Goal: Task Accomplishment & Management: Use online tool/utility

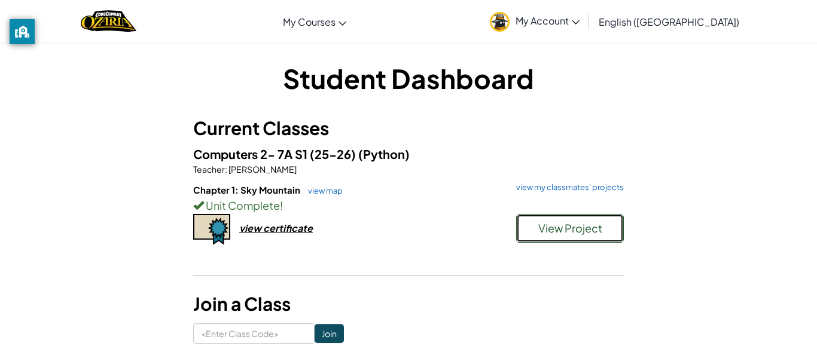
click at [577, 216] on button "View Project" at bounding box center [570, 228] width 108 height 29
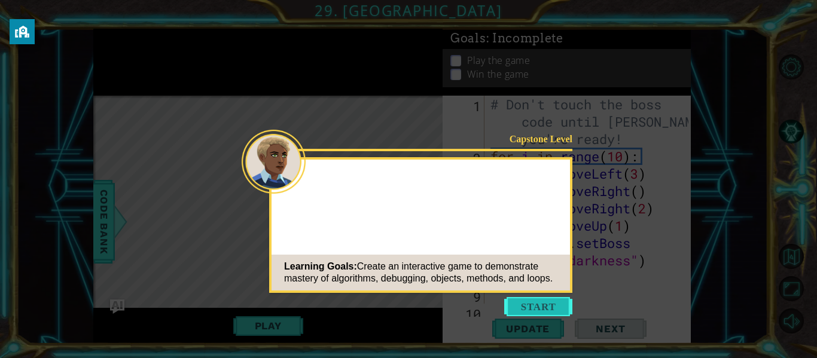
click at [539, 303] on button "Start" at bounding box center [538, 306] width 68 height 19
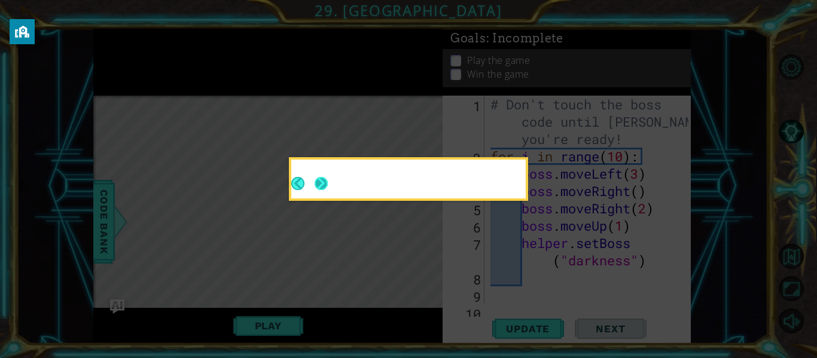
click at [316, 179] on button "Next" at bounding box center [321, 183] width 13 height 13
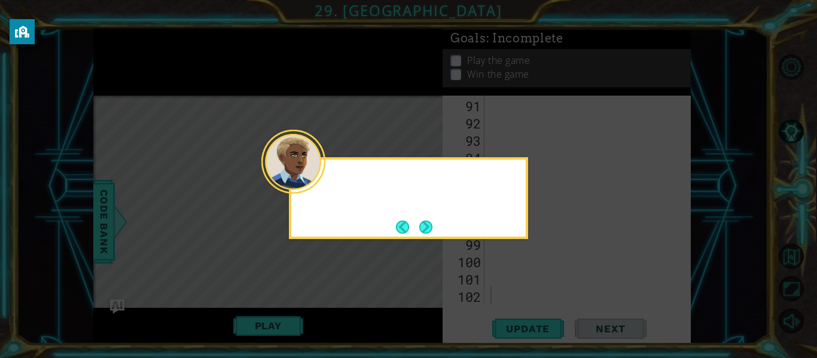
scroll to position [1734, 0]
click at [422, 221] on button "Next" at bounding box center [425, 227] width 13 height 13
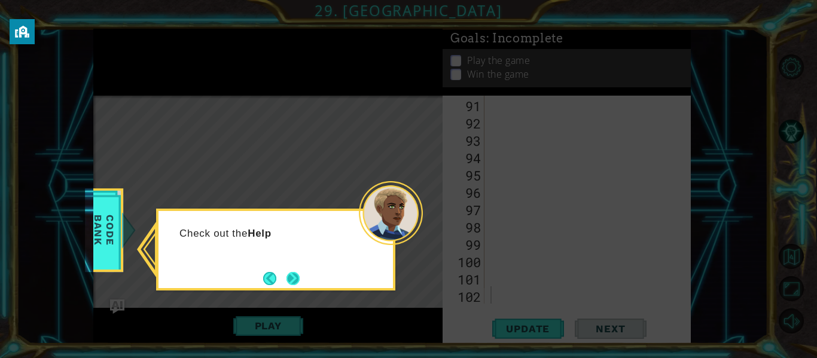
click at [288, 279] on button "Next" at bounding box center [292, 278] width 13 height 13
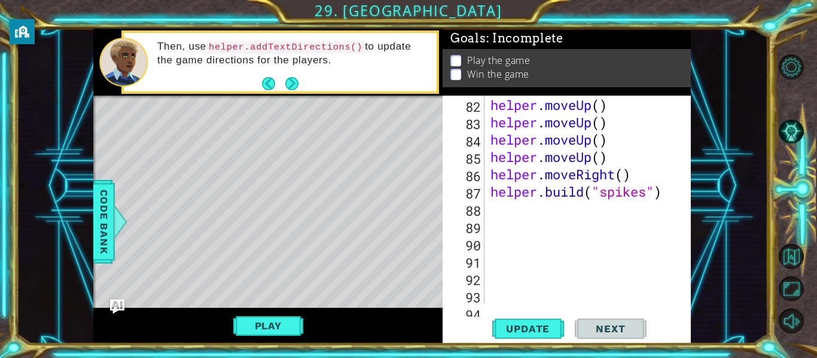
scroll to position [1581, 0]
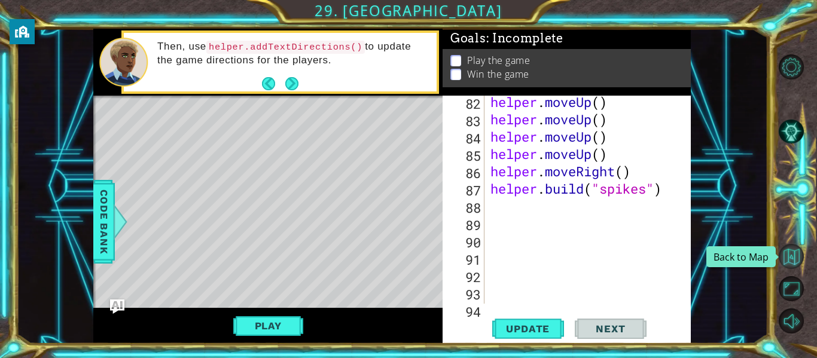
click at [784, 262] on button "Back to Map" at bounding box center [790, 256] width 25 height 25
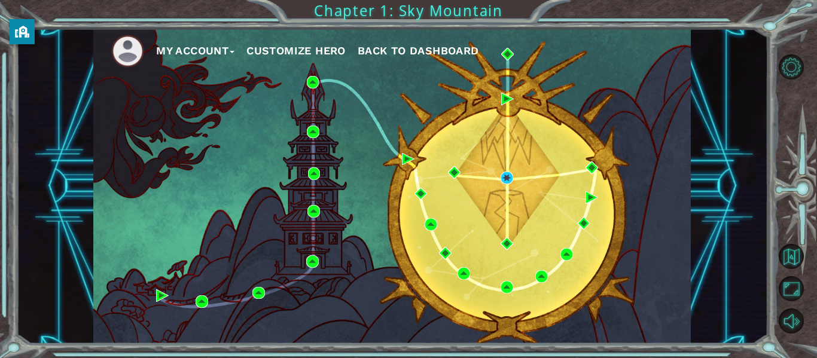
click at [498, 175] on div "My Account Customize Hero Back to Dashboard" at bounding box center [391, 186] width 597 height 315
click at [788, 263] on button "Back to Map" at bounding box center [790, 256] width 25 height 25
click at [789, 280] on button "Maximize Browser" at bounding box center [790, 288] width 25 height 25
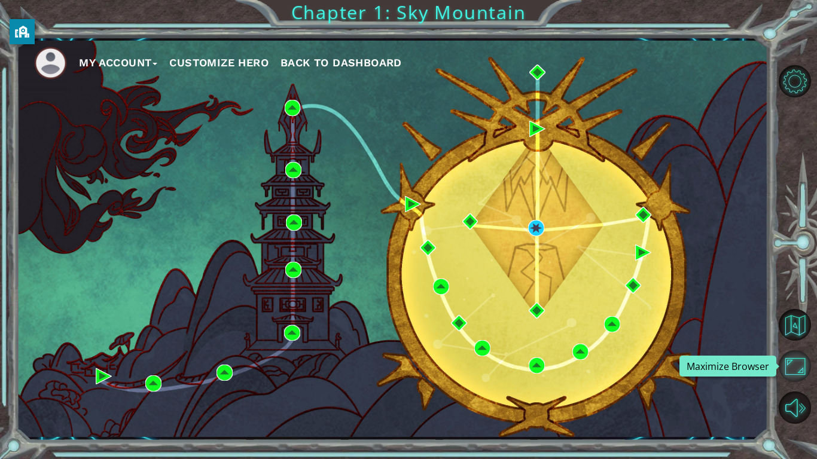
click at [793, 355] on button "Maximize Browser" at bounding box center [794, 366] width 32 height 32
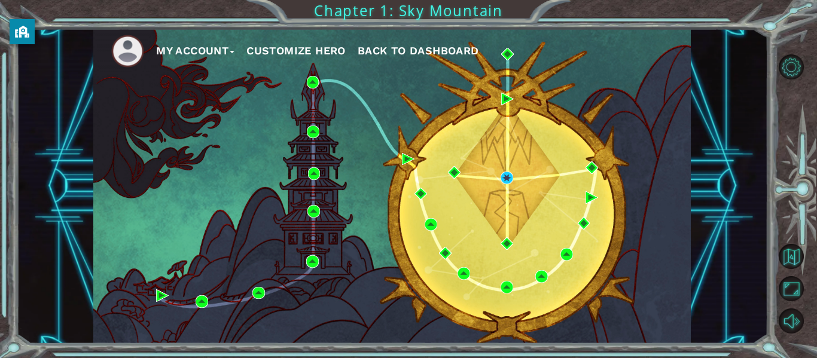
click at [162, 49] on button "My Account" at bounding box center [195, 51] width 78 height 18
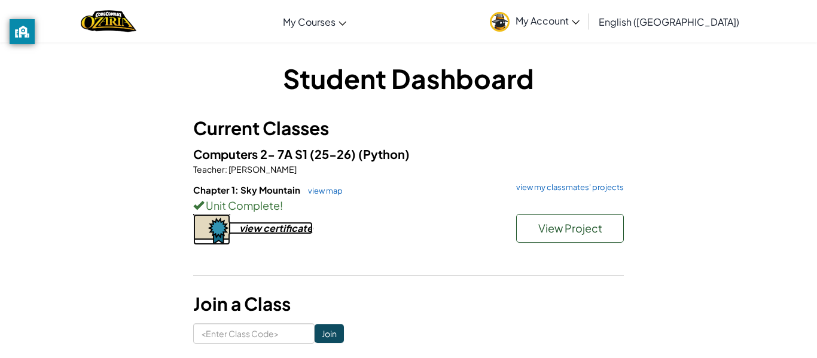
click at [296, 229] on div "view certificate" at bounding box center [276, 228] width 74 height 13
click at [580, 188] on link "view my classmates' projects" at bounding box center [567, 188] width 114 height 8
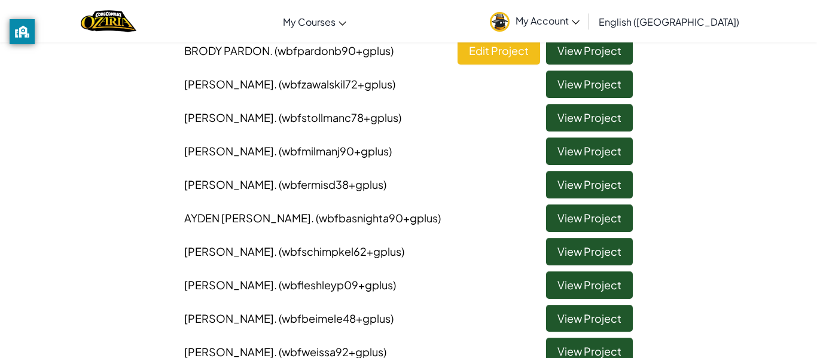
scroll to position [138, 0]
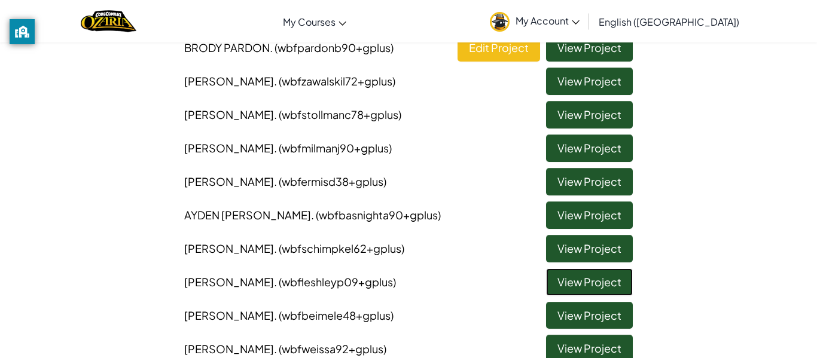
click at [614, 281] on link "View Project" at bounding box center [589, 282] width 87 height 28
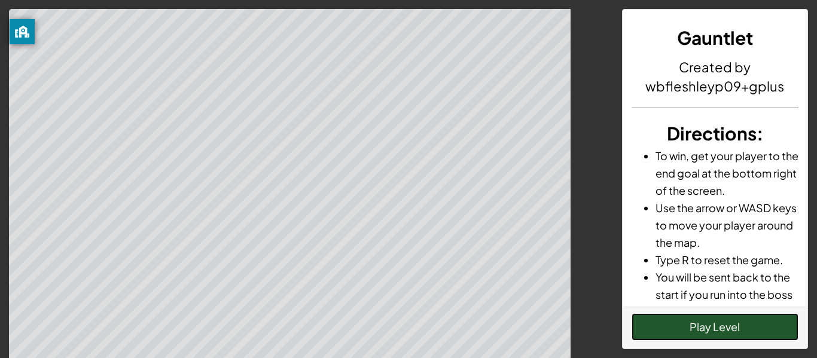
click at [725, 326] on button "Play Level" at bounding box center [714, 327] width 167 height 28
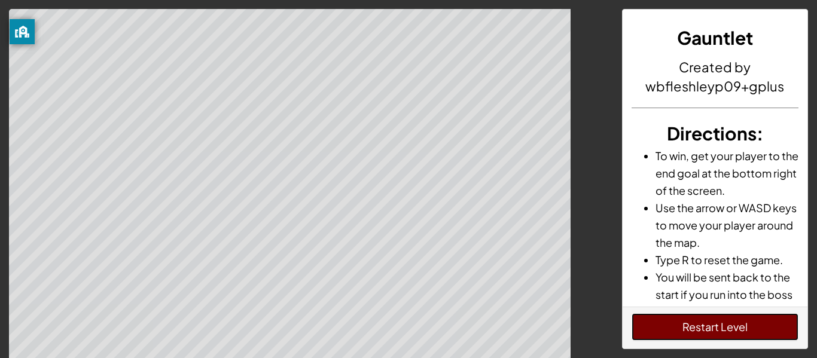
click at [732, 332] on button "Restart Level" at bounding box center [714, 327] width 167 height 28
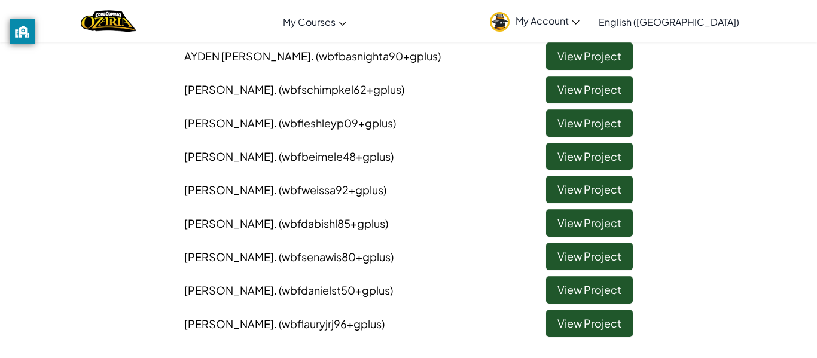
scroll to position [298, 0]
click at [596, 255] on link "View Project" at bounding box center [589, 256] width 87 height 28
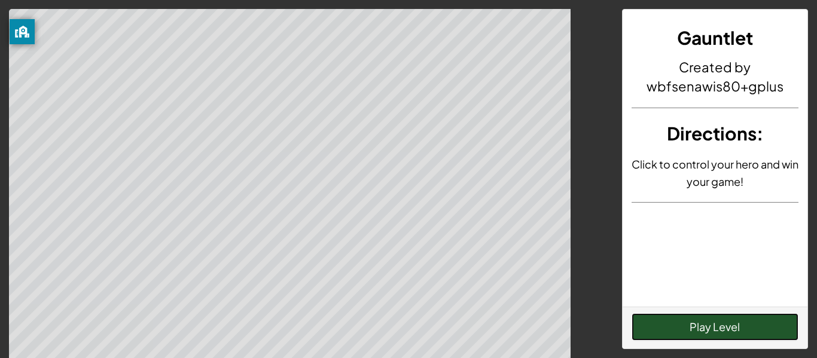
click at [679, 320] on button "Play Level" at bounding box center [714, 327] width 167 height 28
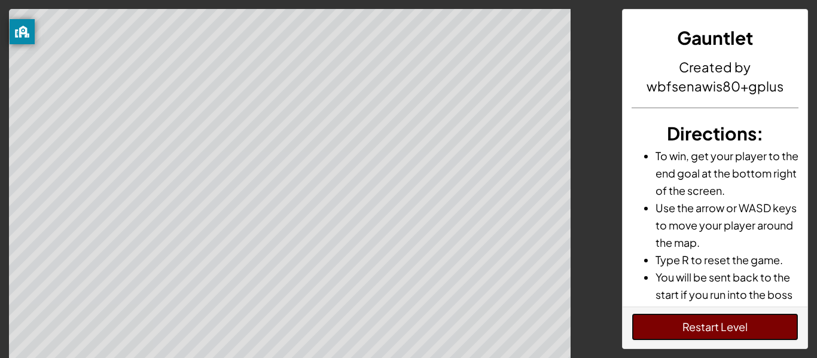
click at [673, 333] on button "Restart Level" at bounding box center [714, 327] width 167 height 28
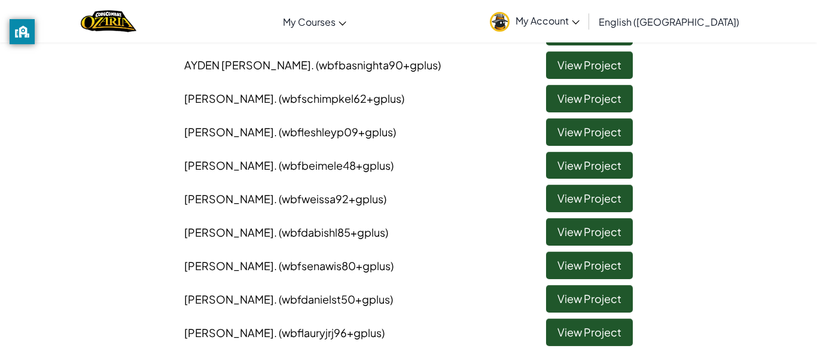
scroll to position [288, 0]
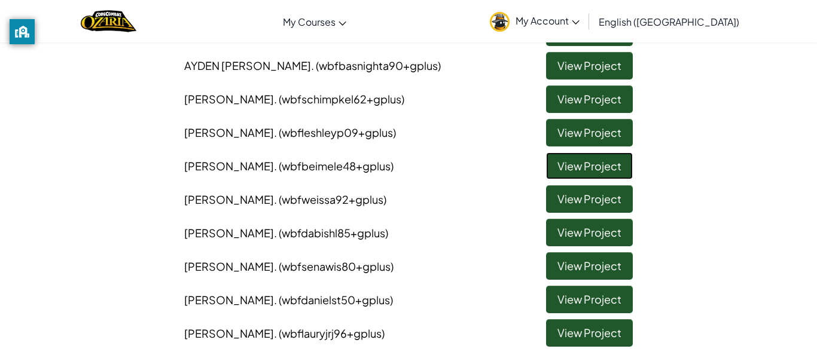
click at [575, 170] on link "View Project" at bounding box center [589, 166] width 87 height 28
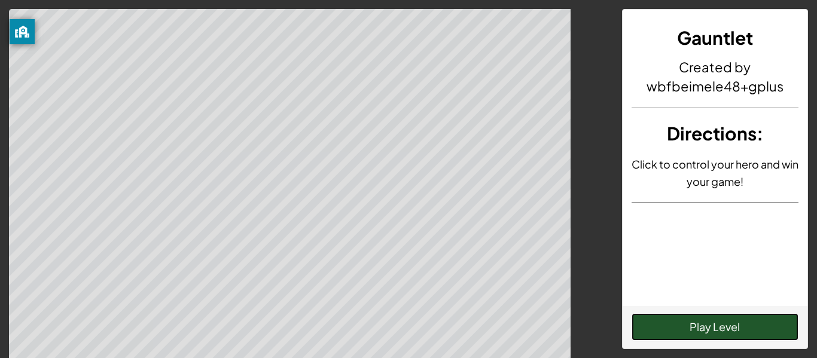
click at [658, 328] on button "Play Level" at bounding box center [714, 327] width 167 height 28
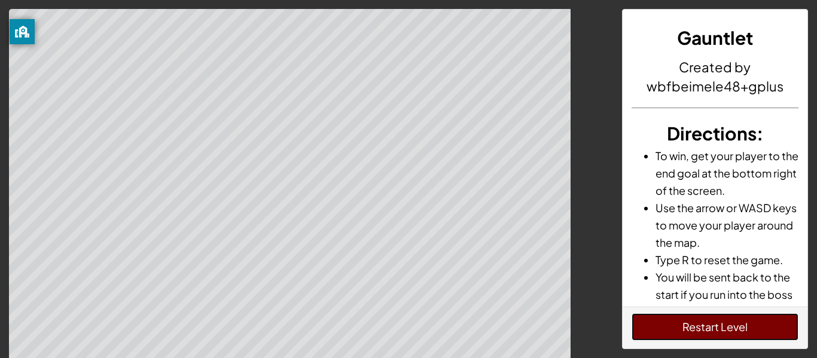
click at [685, 334] on button "Restart Level" at bounding box center [714, 327] width 167 height 28
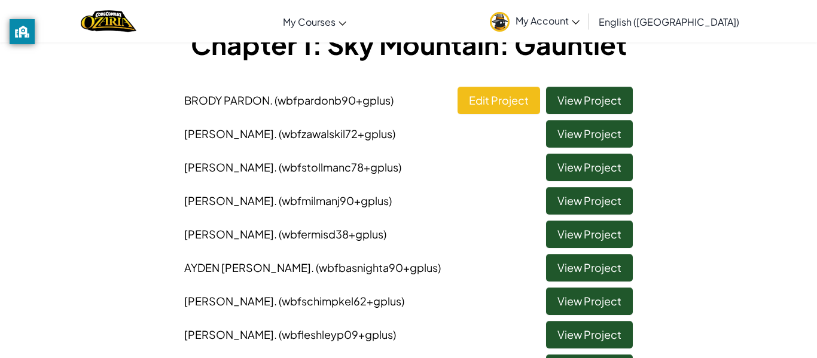
scroll to position [87, 0]
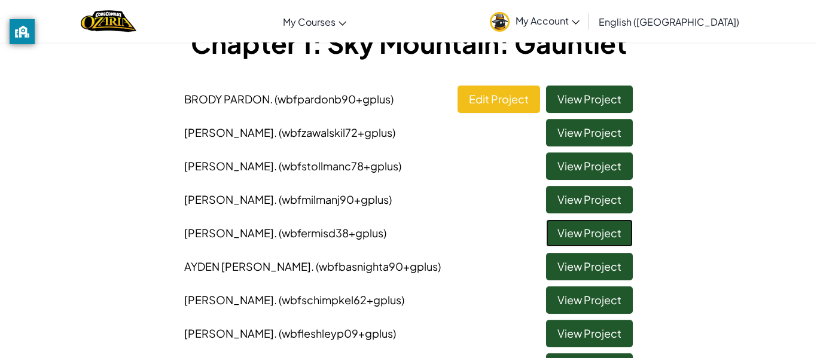
click at [558, 225] on link "View Project" at bounding box center [589, 233] width 87 height 28
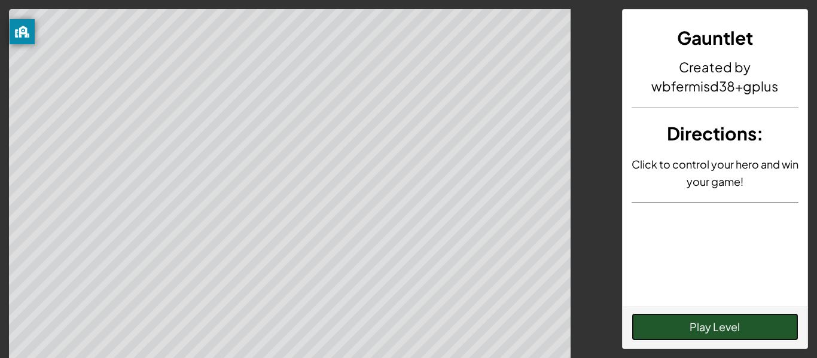
click at [729, 323] on button "Play Level" at bounding box center [714, 327] width 167 height 28
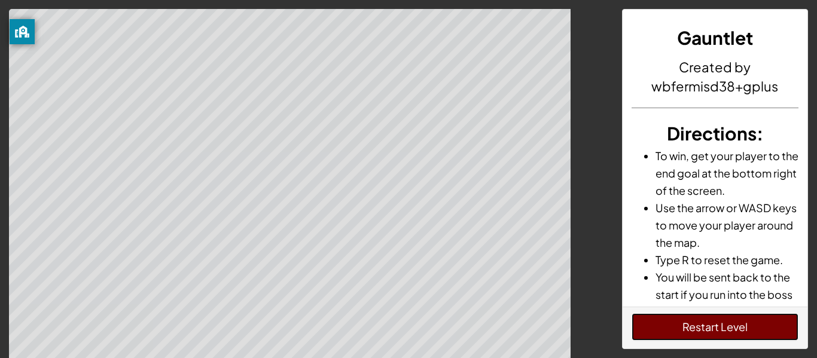
click at [730, 334] on button "Restart Level" at bounding box center [714, 327] width 167 height 28
click at [766, 332] on button "Restart Level" at bounding box center [714, 327] width 167 height 28
click at [710, 317] on button "Restart Level" at bounding box center [714, 327] width 167 height 28
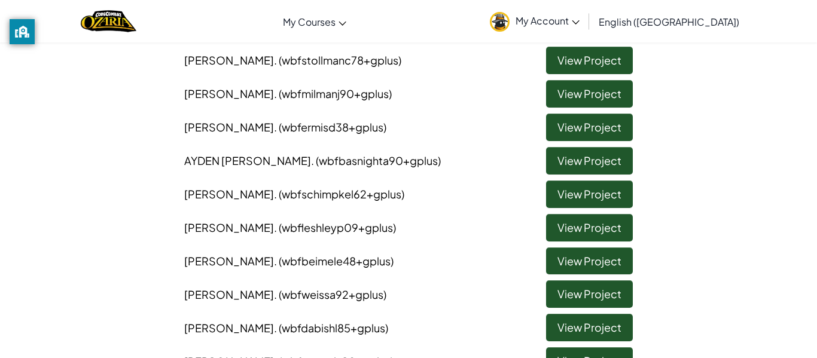
scroll to position [194, 0]
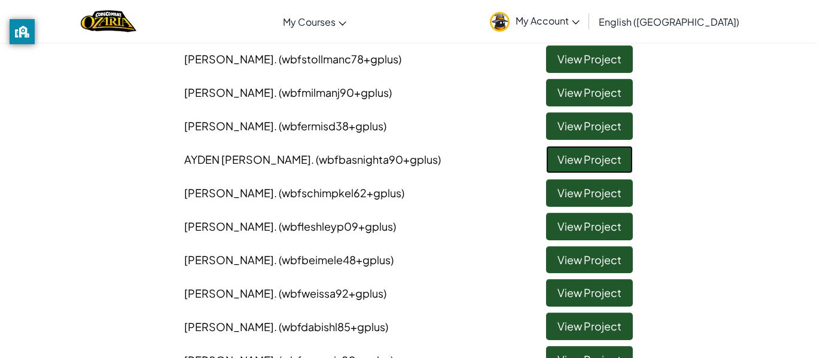
click at [570, 160] on link "View Project" at bounding box center [589, 160] width 87 height 28
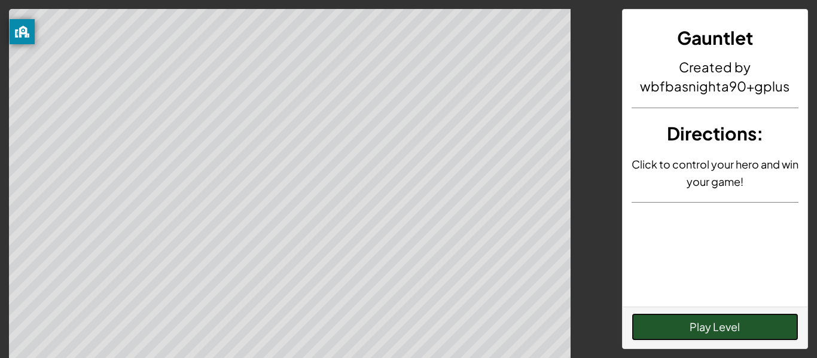
click at [723, 325] on button "Play Level" at bounding box center [714, 327] width 167 height 28
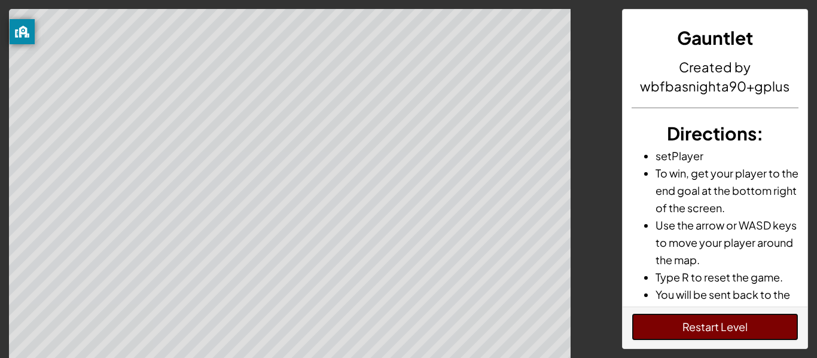
click at [718, 336] on button "Restart Level" at bounding box center [714, 327] width 167 height 28
click at [728, 333] on button "Restart Level" at bounding box center [714, 327] width 167 height 28
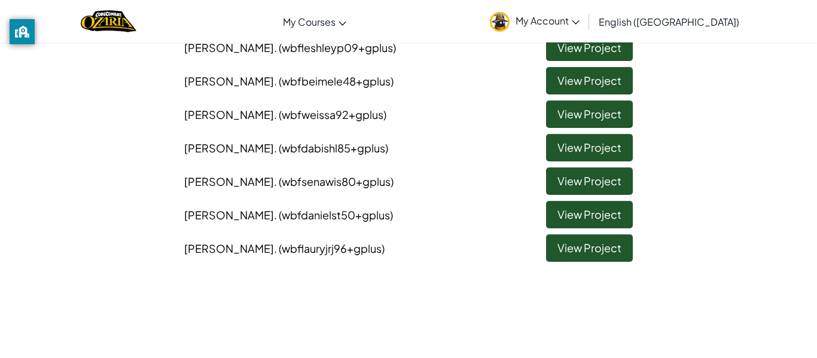
scroll to position [416, 0]
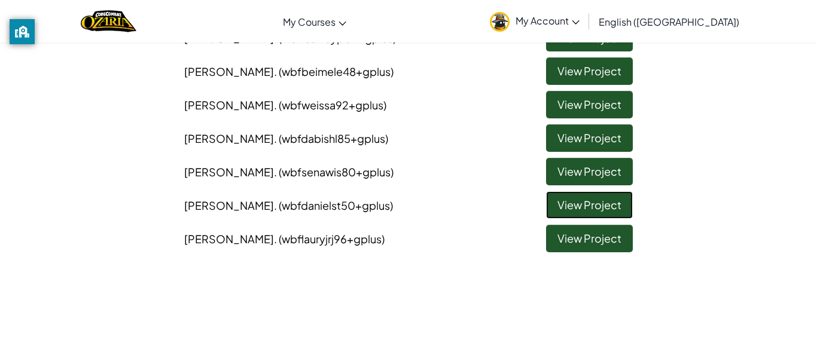
click at [586, 205] on link "View Project" at bounding box center [589, 205] width 87 height 28
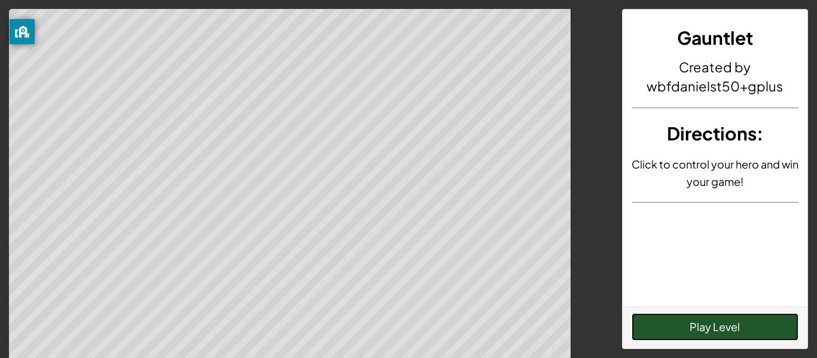
click at [662, 330] on button "Play Level" at bounding box center [714, 327] width 167 height 28
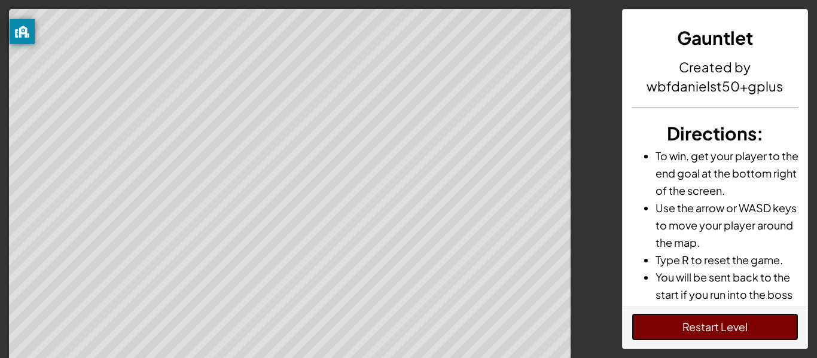
click at [662, 330] on button "Restart Level" at bounding box center [714, 327] width 167 height 28
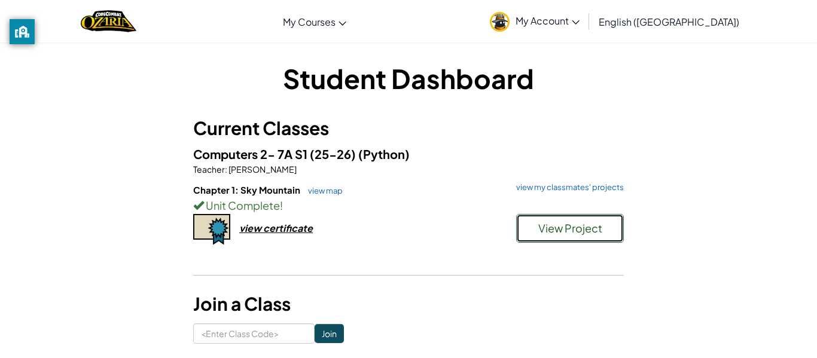
click at [567, 236] on button "View Project" at bounding box center [570, 228] width 108 height 29
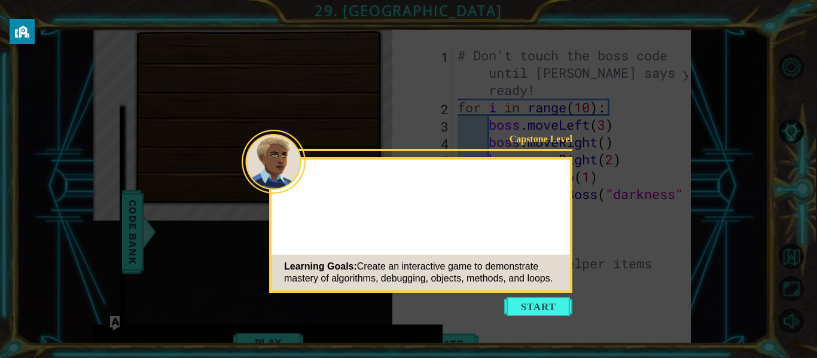
click at [544, 304] on button "Start" at bounding box center [538, 306] width 68 height 19
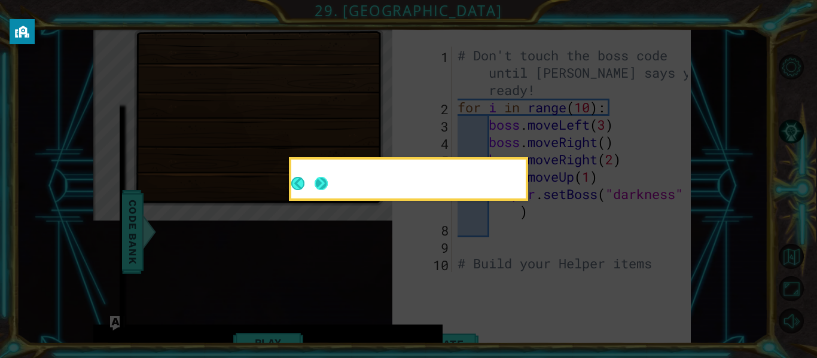
click at [320, 183] on button "Next" at bounding box center [321, 183] width 13 height 13
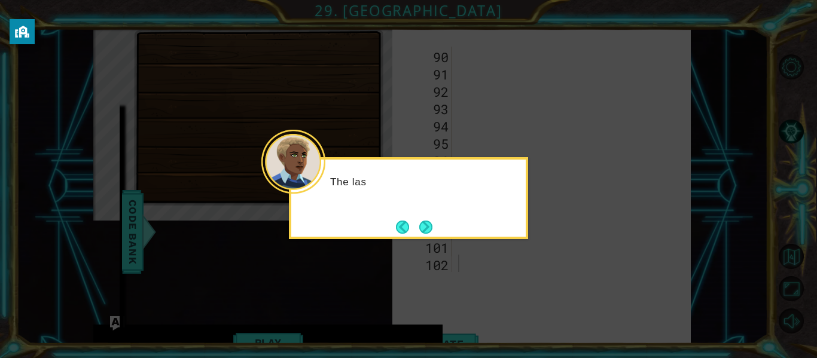
scroll to position [1613, 0]
click at [432, 225] on button "Next" at bounding box center [425, 227] width 13 height 13
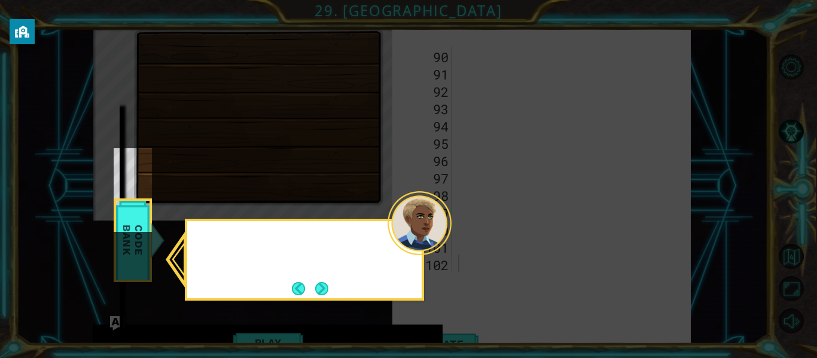
scroll to position [50, 0]
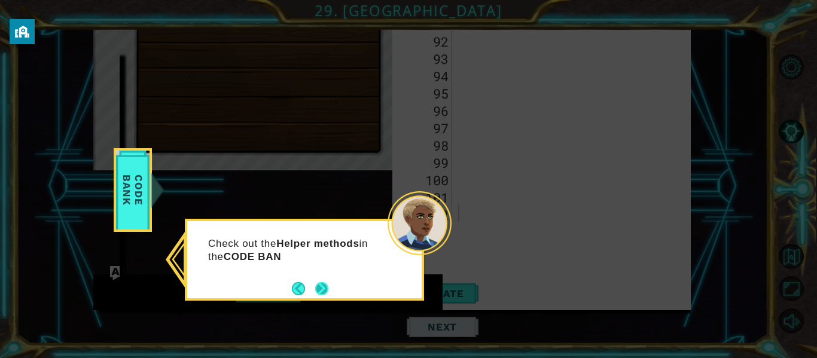
click at [319, 284] on button "Next" at bounding box center [321, 288] width 13 height 13
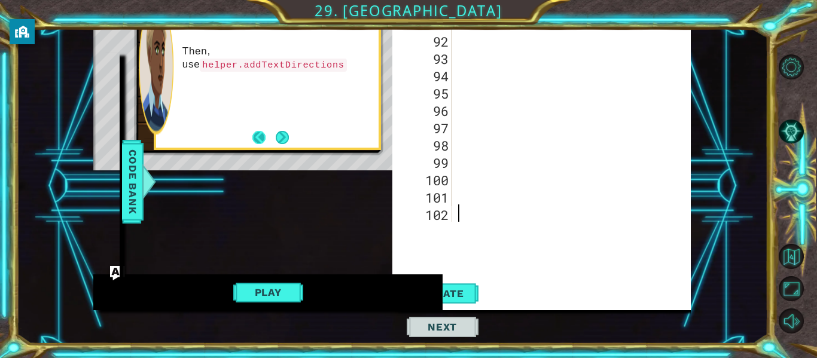
click at [268, 133] on button "Back" at bounding box center [263, 137] width 23 height 13
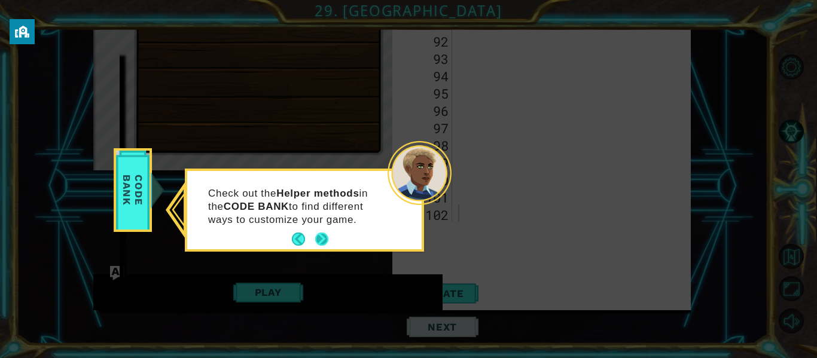
click at [323, 235] on button "Next" at bounding box center [321, 239] width 13 height 13
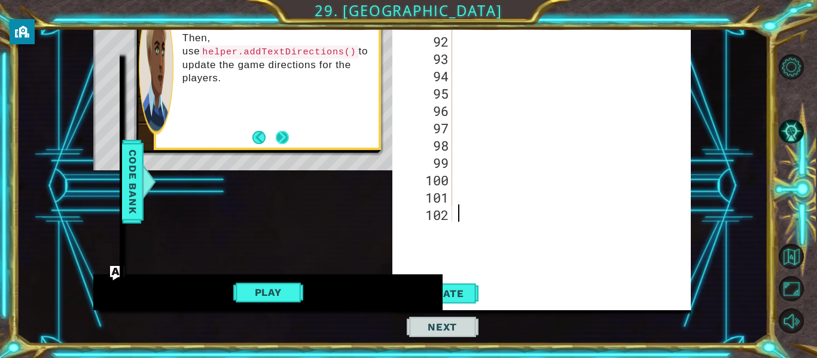
click at [289, 135] on button "Next" at bounding box center [282, 137] width 13 height 13
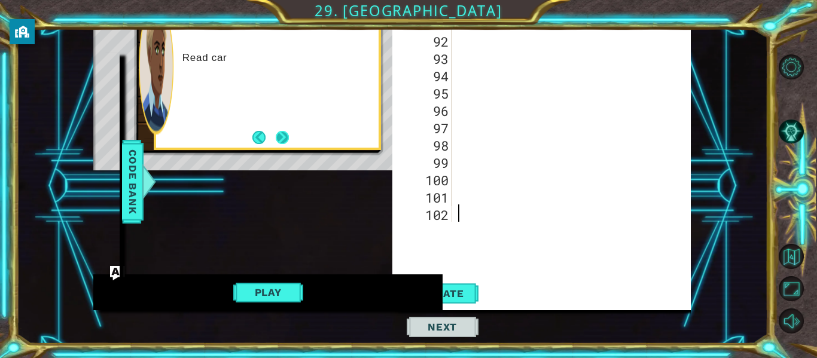
click at [285, 137] on button "Next" at bounding box center [282, 137] width 13 height 13
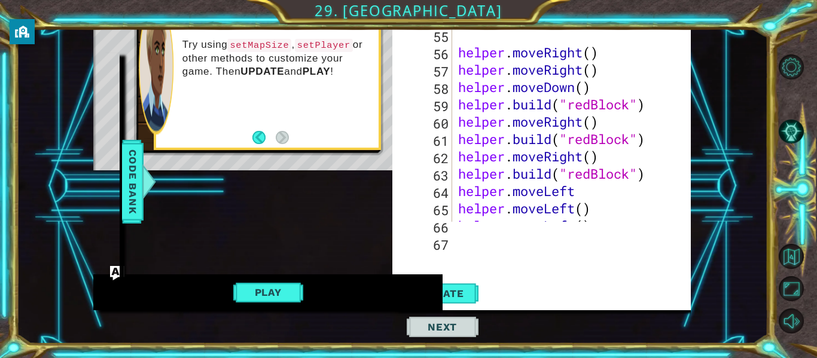
scroll to position [611, 0]
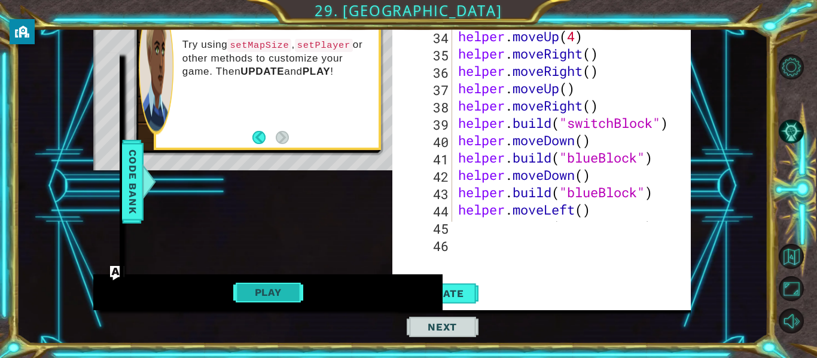
click at [269, 291] on button "Play" at bounding box center [268, 292] width 70 height 23
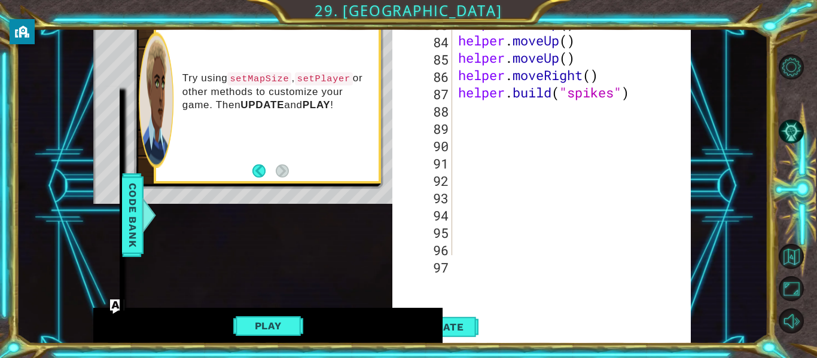
scroll to position [1501, 0]
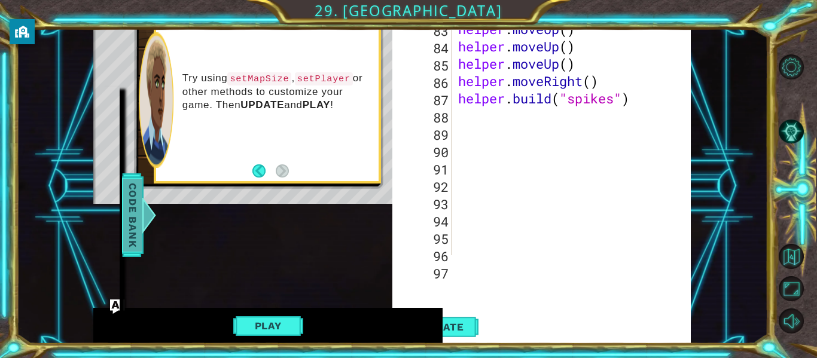
click at [130, 217] on span "Code Bank" at bounding box center [132, 215] width 19 height 73
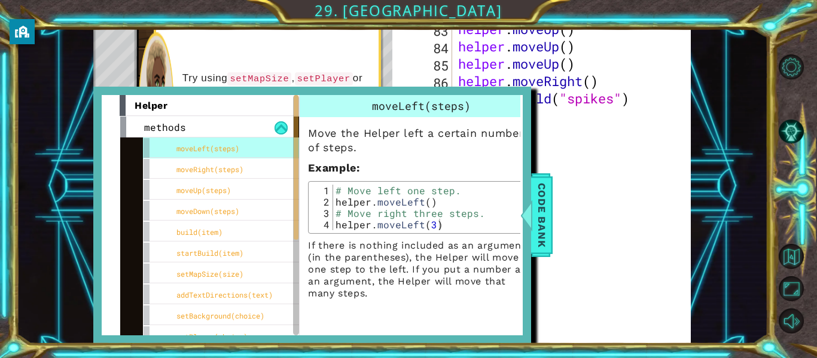
click at [552, 206] on div "helper . moveUp ( ) helper . moveUp ( ) helper . moveUp ( ) helper . moveRight …" at bounding box center [575, 150] width 239 height 260
click at [547, 203] on span "Code Bank" at bounding box center [541, 215] width 19 height 73
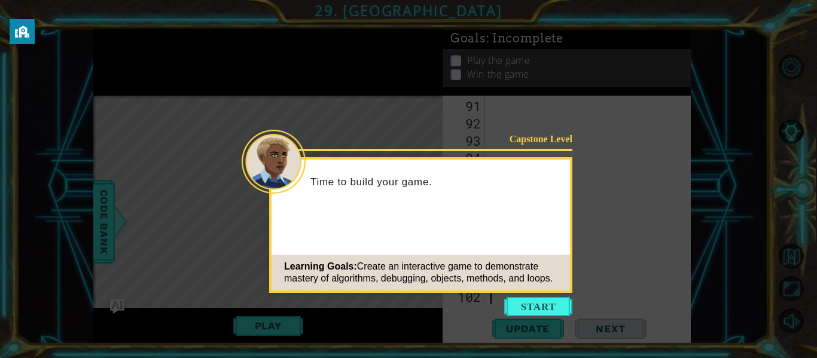
scroll to position [1734, 0]
click at [527, 302] on button "Start" at bounding box center [538, 306] width 68 height 19
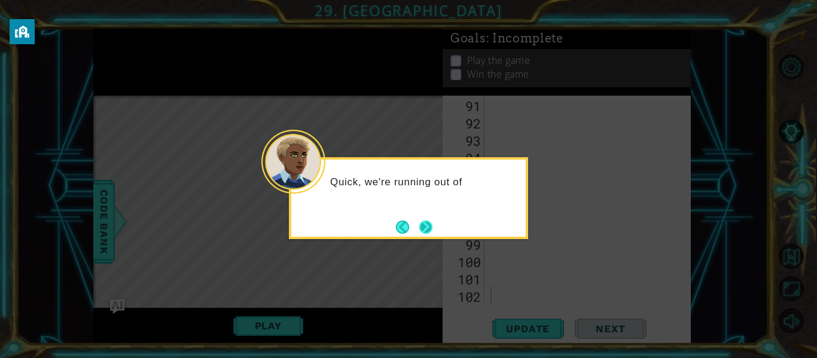
click at [425, 229] on button "Next" at bounding box center [425, 227] width 13 height 13
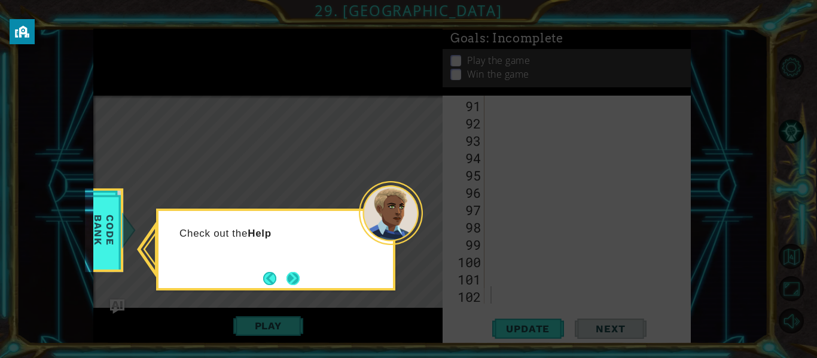
click at [300, 272] on button "Next" at bounding box center [292, 278] width 13 height 13
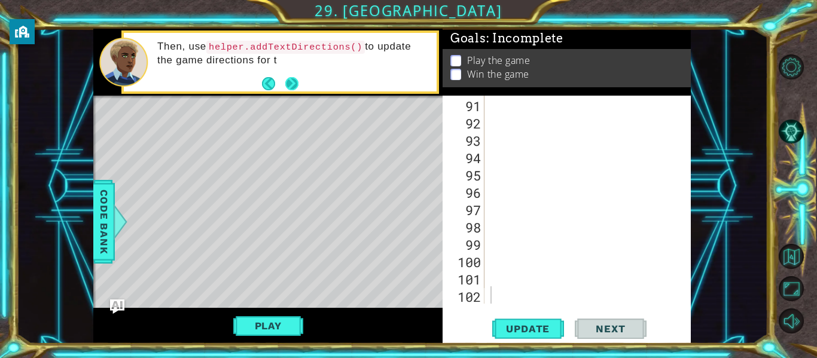
click at [287, 81] on button "Next" at bounding box center [291, 83] width 13 height 13
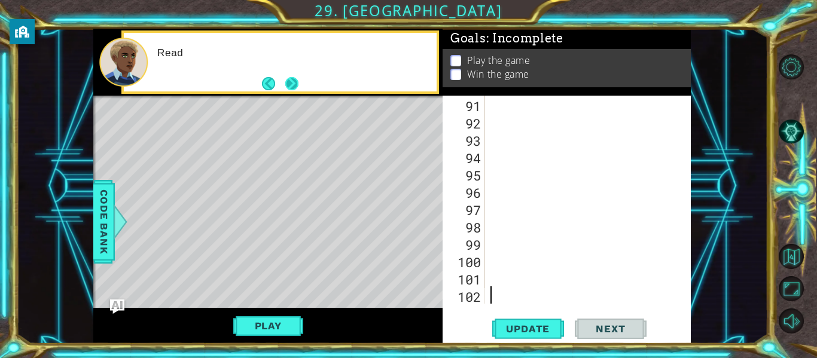
click at [289, 84] on button "Next" at bounding box center [291, 83] width 13 height 13
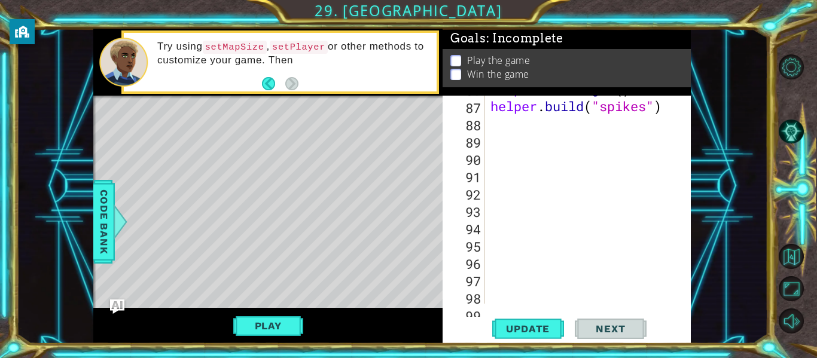
scroll to position [1660, 0]
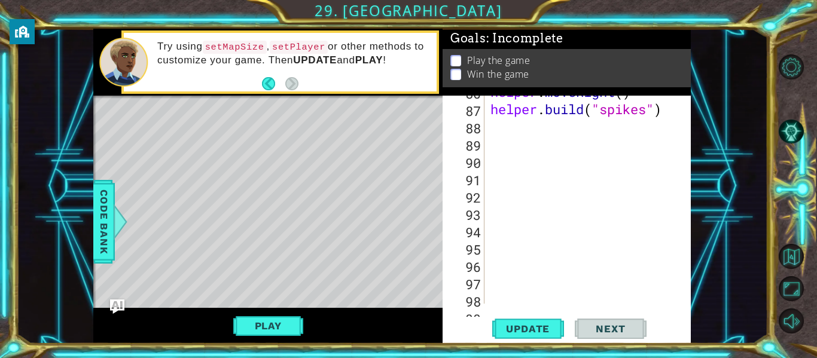
click at [499, 126] on div "helper . moveRight ( ) helper . build ( "spikes" )" at bounding box center [591, 204] width 206 height 243
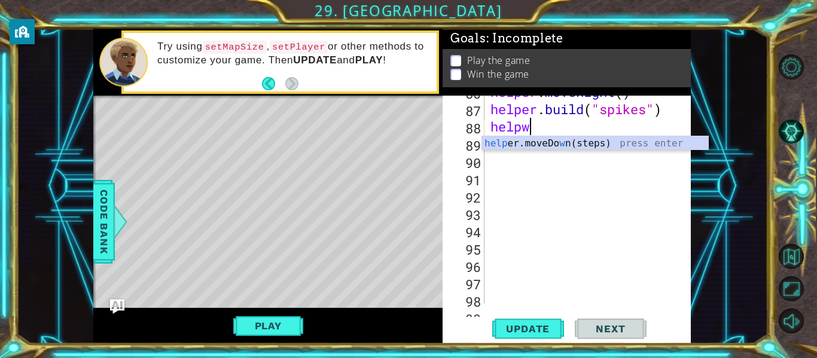
scroll to position [0, 1]
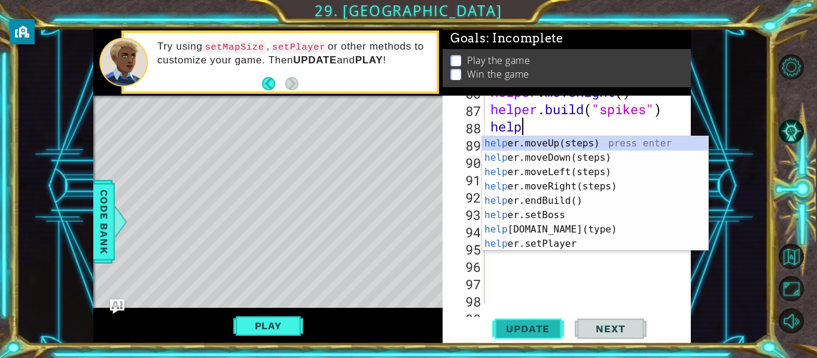
click at [499, 322] on button "Update" at bounding box center [528, 329] width 72 height 25
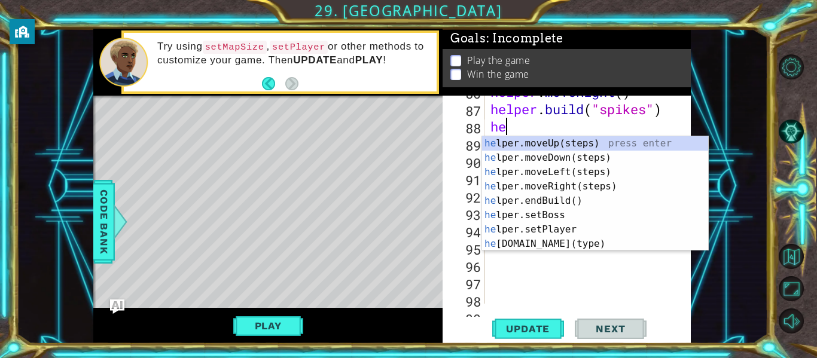
type textarea "h"
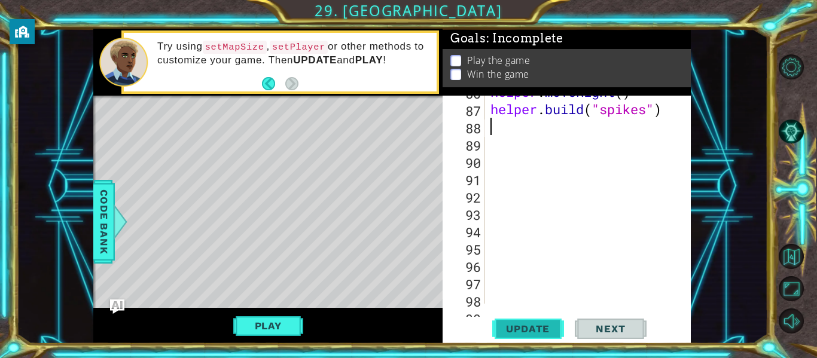
click at [516, 327] on span "Update" at bounding box center [528, 329] width 68 height 12
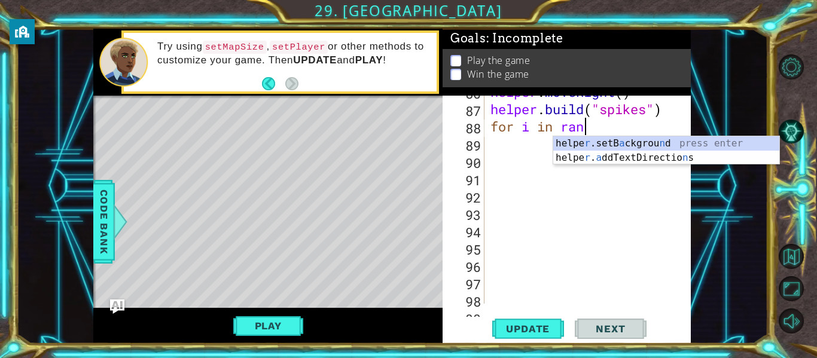
scroll to position [0, 4]
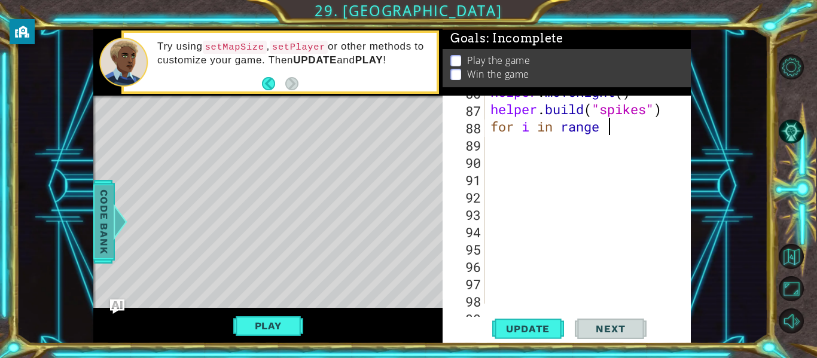
click at [109, 214] on span "Code Bank" at bounding box center [103, 221] width 19 height 73
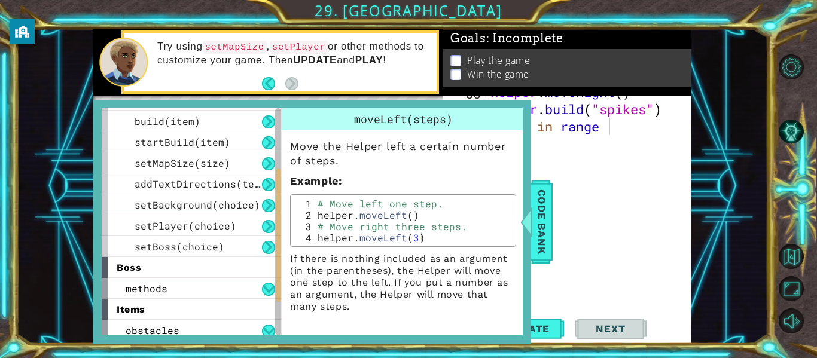
scroll to position [126, 0]
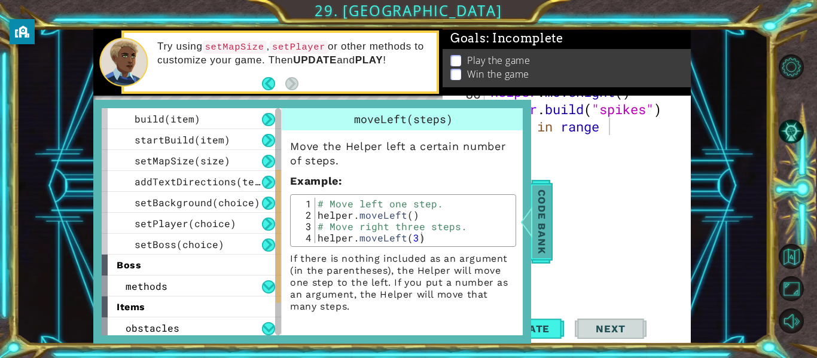
click at [549, 211] on span "Code Bank" at bounding box center [541, 221] width 19 height 73
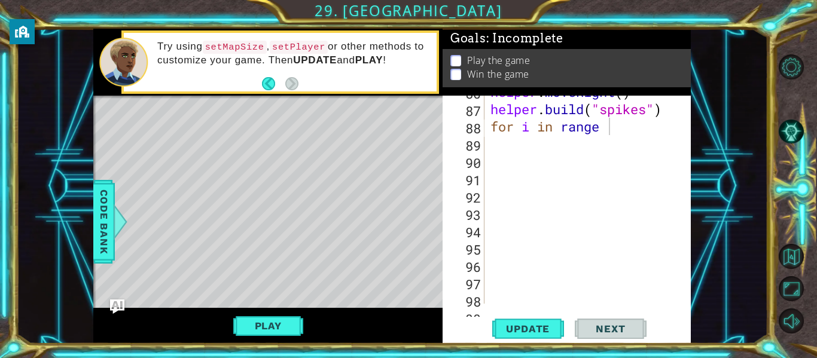
click at [602, 130] on div "helper . moveRight ( ) helper . build ( "spikes" ) for i in range" at bounding box center [591, 204] width 206 height 243
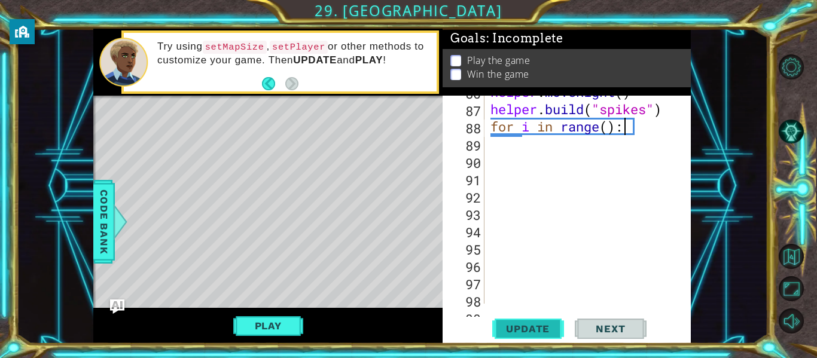
click at [531, 322] on button "Update" at bounding box center [528, 329] width 72 height 25
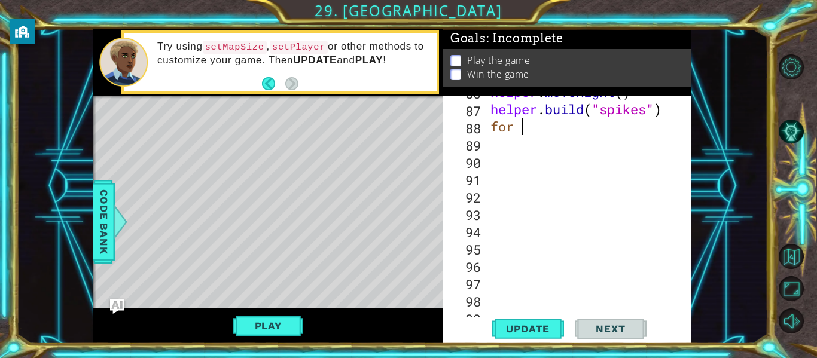
scroll to position [0, 1]
type textarea "f"
click at [544, 323] on span "Update" at bounding box center [528, 329] width 68 height 12
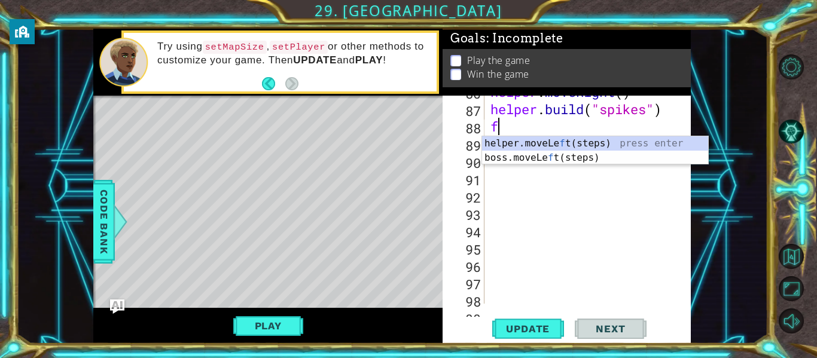
scroll to position [0, 1]
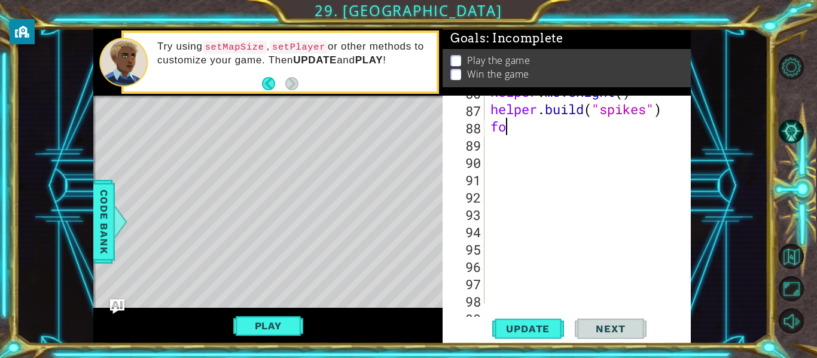
type textarea "f"
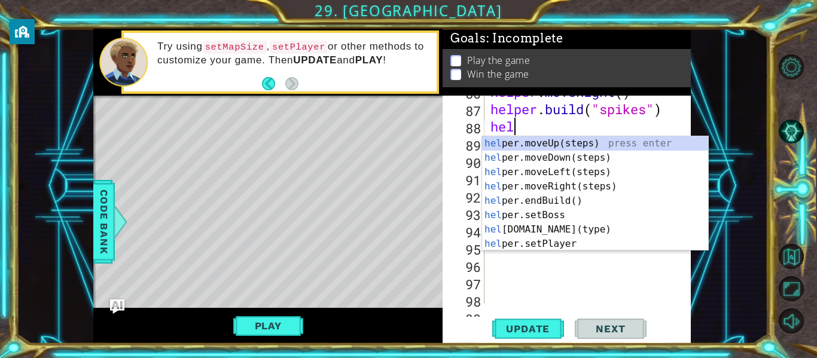
scroll to position [0, 2]
type textarea "helper"
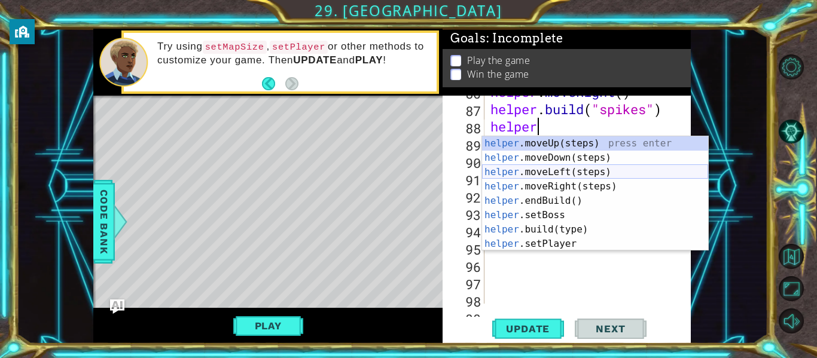
click at [539, 173] on div "helper .moveUp(steps) press enter helper .moveDown(steps) press enter helper .m…" at bounding box center [595, 208] width 226 height 144
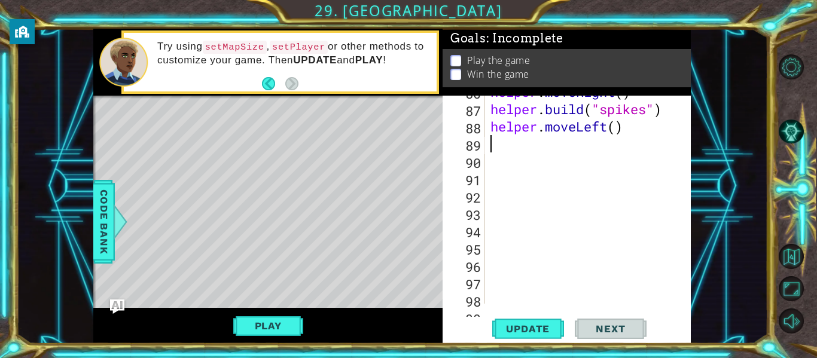
scroll to position [0, 0]
click at [608, 124] on div "helper . moveRight ( ) helper . build ( "spikes" ) helper . moveLeft ( )" at bounding box center [591, 204] width 206 height 243
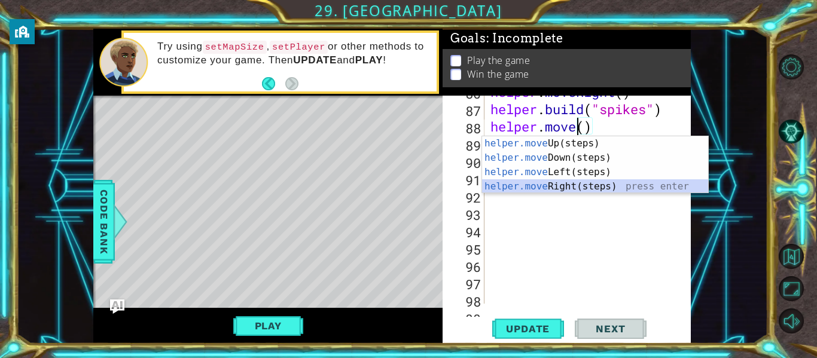
click at [579, 181] on div "helper.move Up(steps) press enter helper.move Down(steps) press enter helper.mo…" at bounding box center [595, 179] width 226 height 86
type textarea "helper.moveRight"
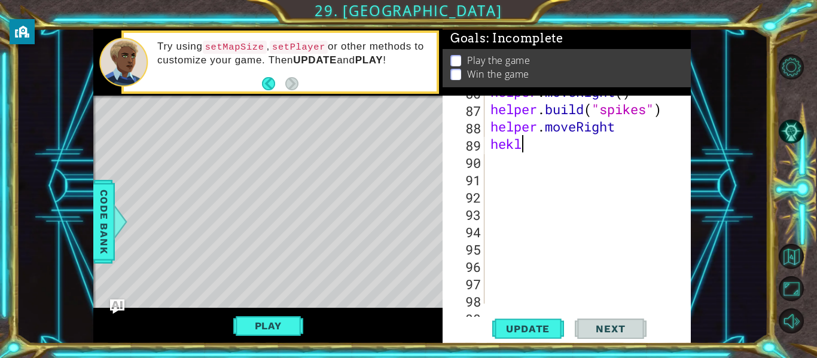
scroll to position [0, 1]
type textarea "he"
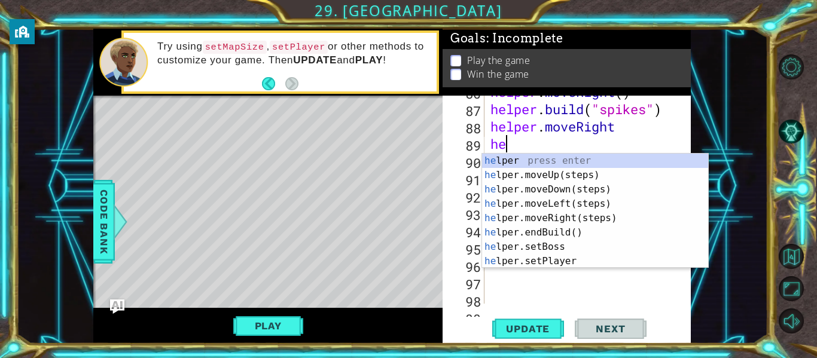
scroll to position [0, 0]
click at [572, 222] on div "he lper press enter he lper.moveUp(steps) press enter he lper.moveDown(steps) p…" at bounding box center [595, 226] width 226 height 144
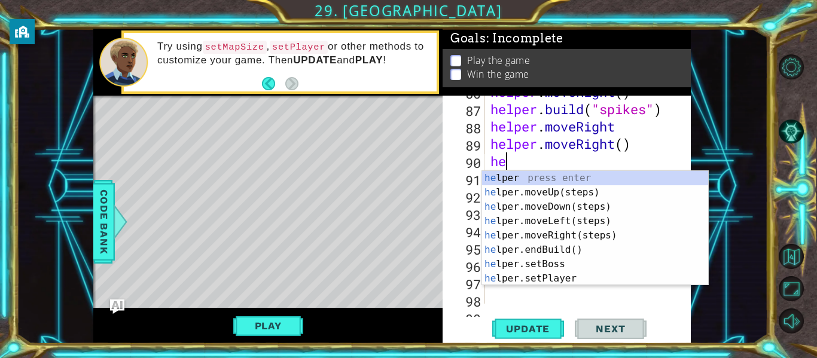
type textarea "help"
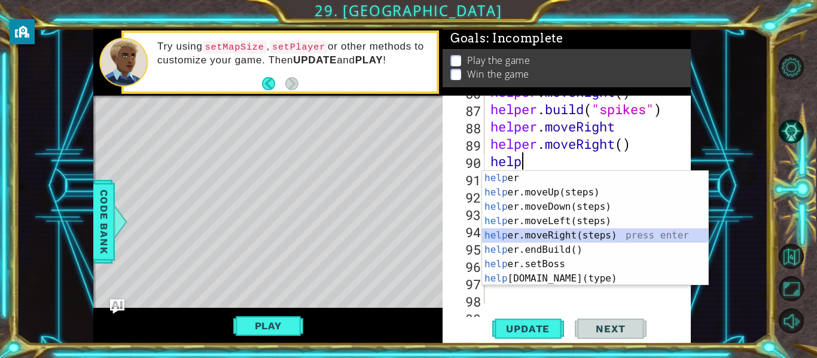
click at [553, 233] on div "help er press enter help er.moveUp(steps) press enter help er.moveDown(steps) p…" at bounding box center [595, 243] width 226 height 144
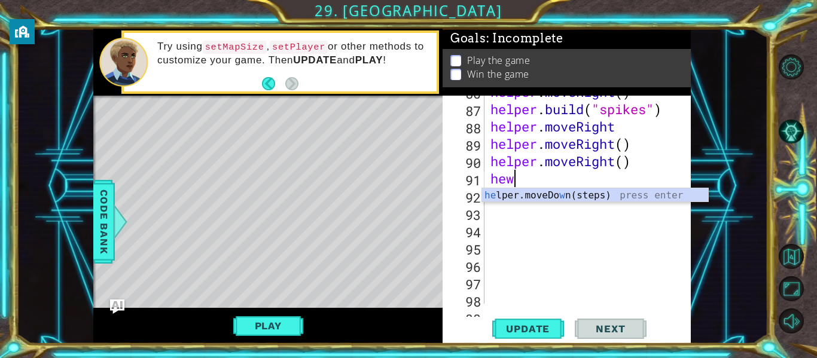
type textarea "he"
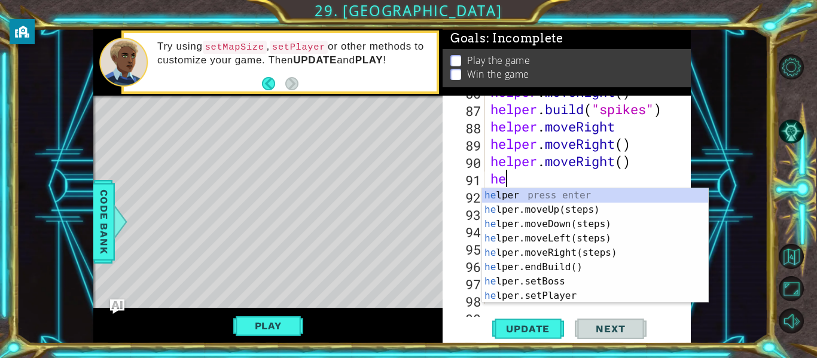
scroll to position [0, 0]
click at [554, 251] on div "he lper press enter he lper.moveUp(steps) press enter he lper.moveDown(steps) p…" at bounding box center [595, 260] width 226 height 144
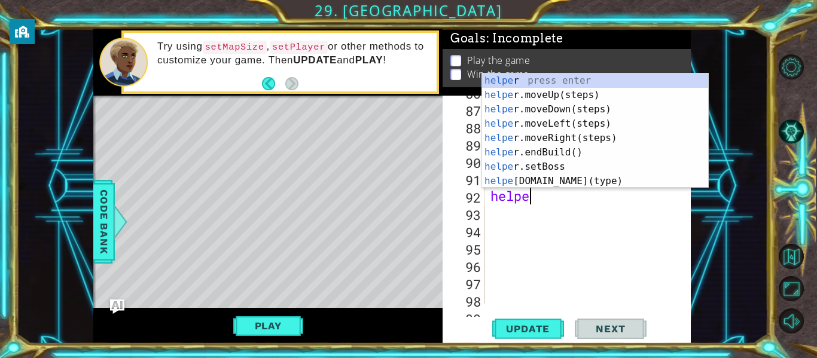
scroll to position [0, 2]
click at [540, 182] on div "helper press enter helper .moveUp(steps) press enter helper .moveDown(steps) pr…" at bounding box center [595, 146] width 226 height 144
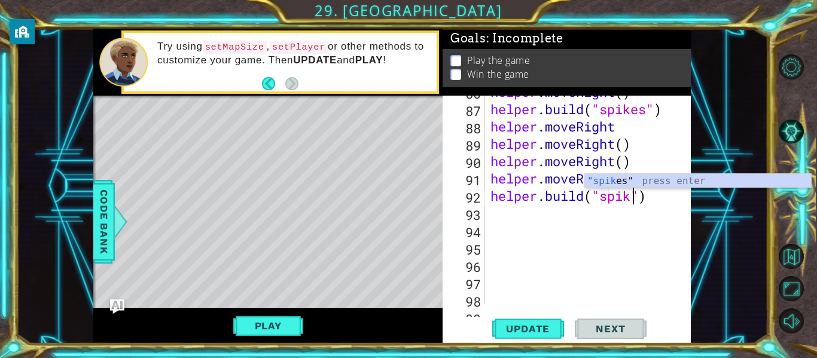
scroll to position [0, 7]
click at [539, 325] on span "Update" at bounding box center [528, 329] width 68 height 12
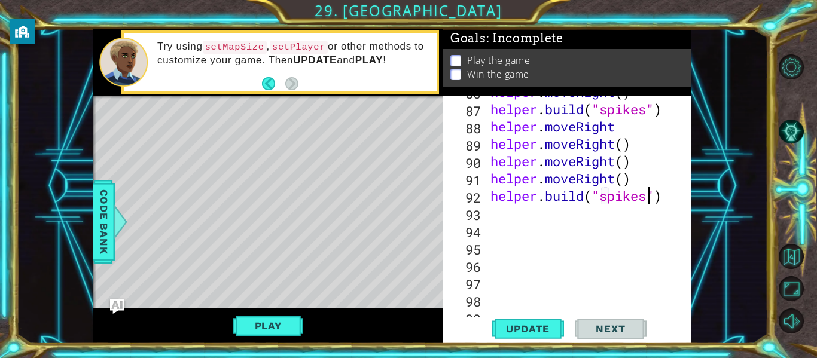
click at [661, 200] on div "helper . moveRight ( ) helper . build ( "spikes" ) helper . moveRight helper . …" at bounding box center [591, 204] width 206 height 243
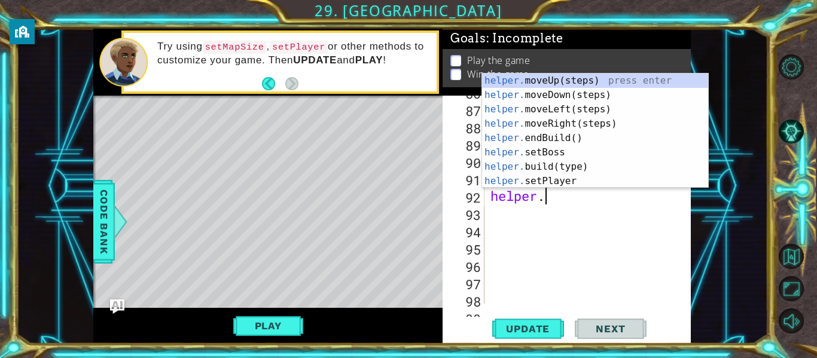
scroll to position [0, 2]
type textarea "helper"
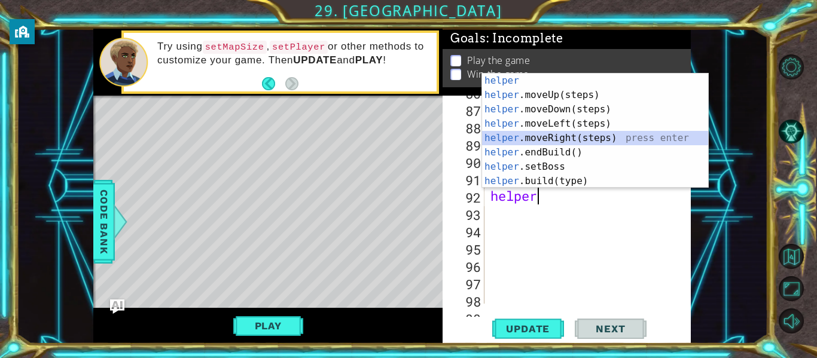
click at [550, 136] on div "helper press enter helper .moveUp(steps) press enter helper .moveDown(steps) pr…" at bounding box center [595, 146] width 226 height 144
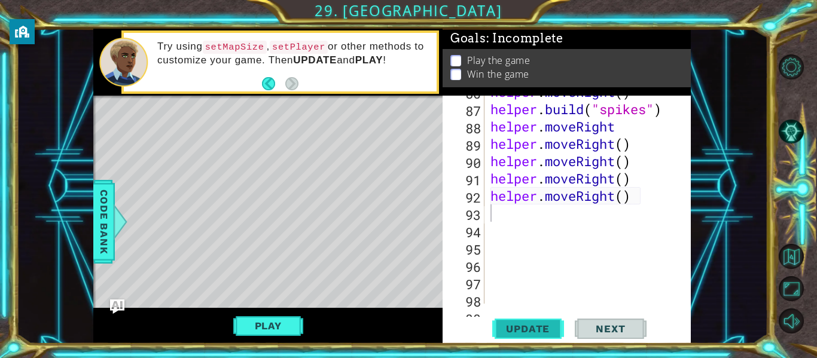
click at [542, 323] on span "Update" at bounding box center [528, 329] width 68 height 12
click at [527, 210] on div "helper . moveRight ( ) helper . build ( "spikes" ) helper . moveRight helper . …" at bounding box center [591, 204] width 206 height 243
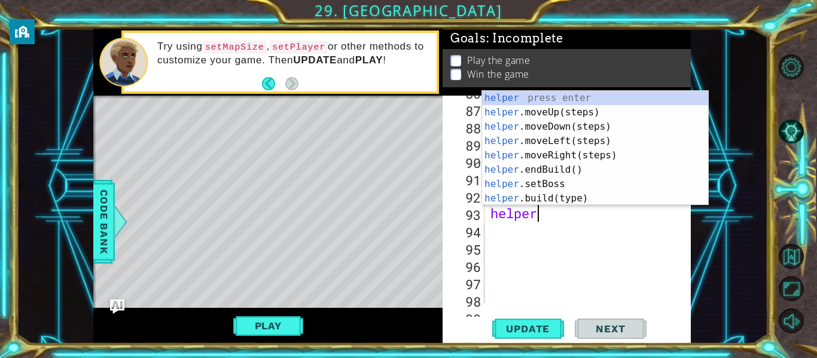
scroll to position [0, 2]
click at [521, 201] on div "helper press enter helper .moveUp(steps) press enter helper .moveDown(steps) pr…" at bounding box center [595, 163] width 226 height 144
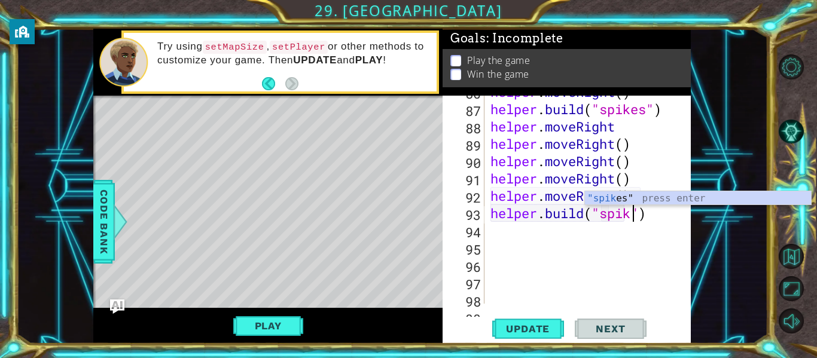
scroll to position [0, 7]
type textarea "[DOMAIN_NAME]("spikes")"
click at [527, 328] on span "Update" at bounding box center [528, 329] width 68 height 12
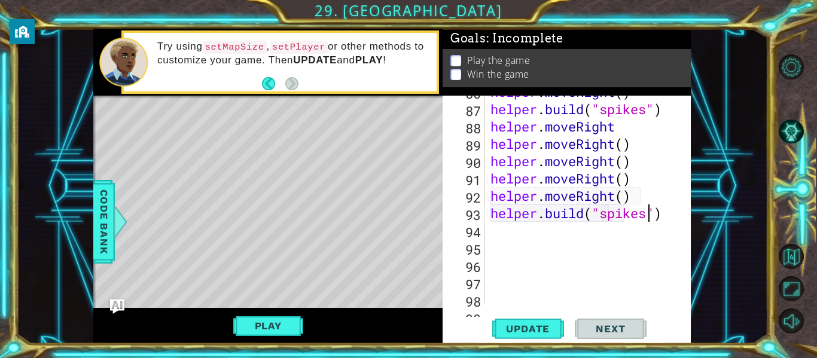
click at [491, 233] on div "helper . moveRight ( ) helper . build ( "spikes" ) helper . moveRight helper . …" at bounding box center [591, 204] width 206 height 243
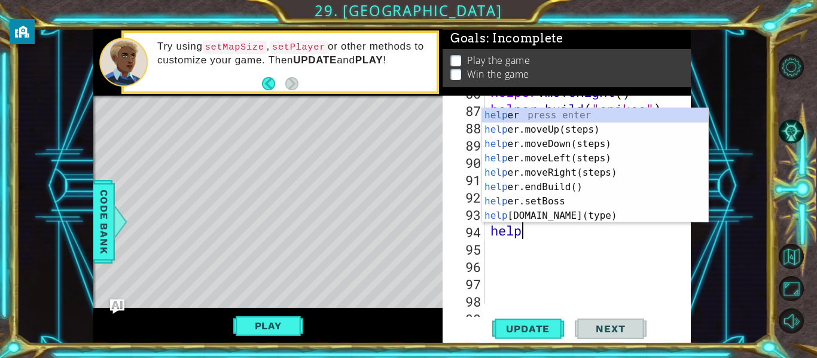
scroll to position [0, 2]
type textarea "helper"
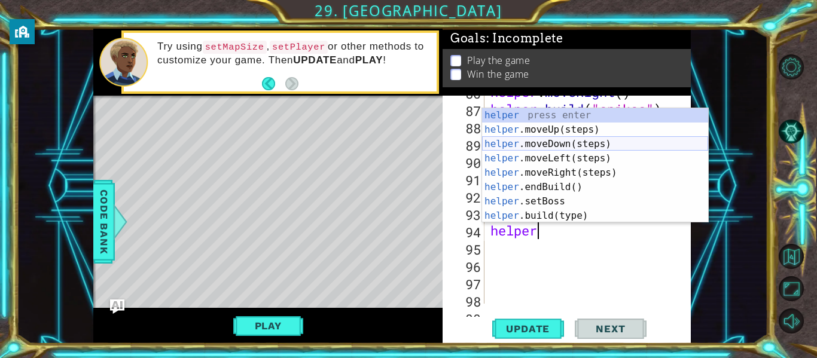
click at [569, 140] on div "helper press enter helper .moveUp(steps) press enter helper .moveDown(steps) pr…" at bounding box center [595, 180] width 226 height 144
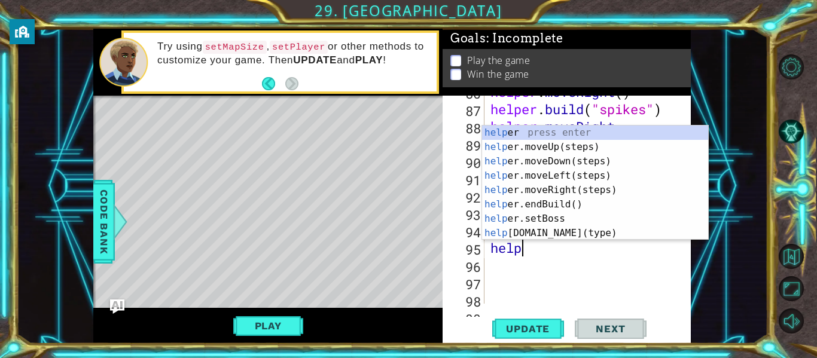
type textarea "helper"
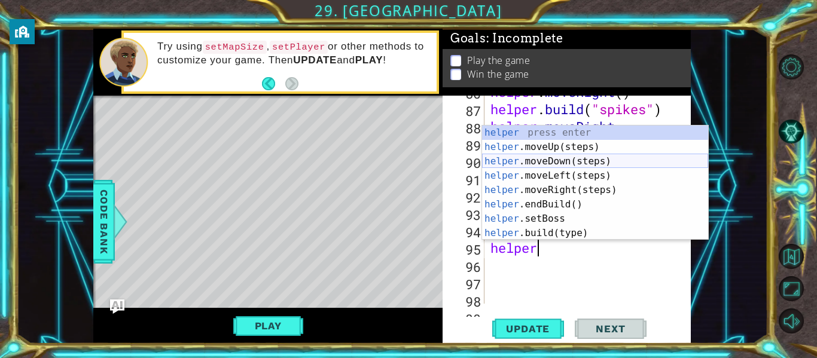
click at [559, 157] on div "helper press enter helper .moveUp(steps) press enter helper .moveDown(steps) pr…" at bounding box center [595, 198] width 226 height 144
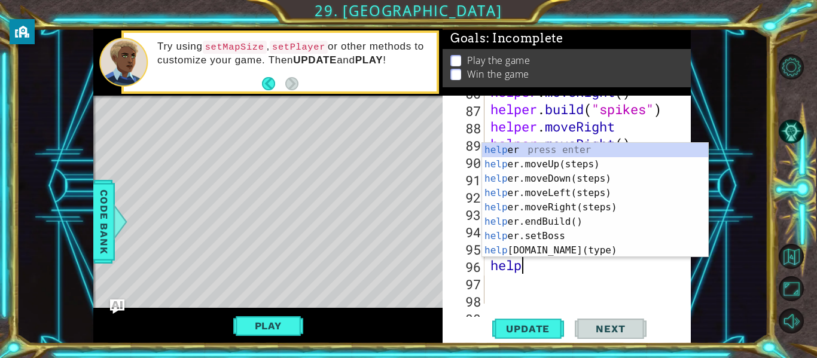
type textarea "helper"
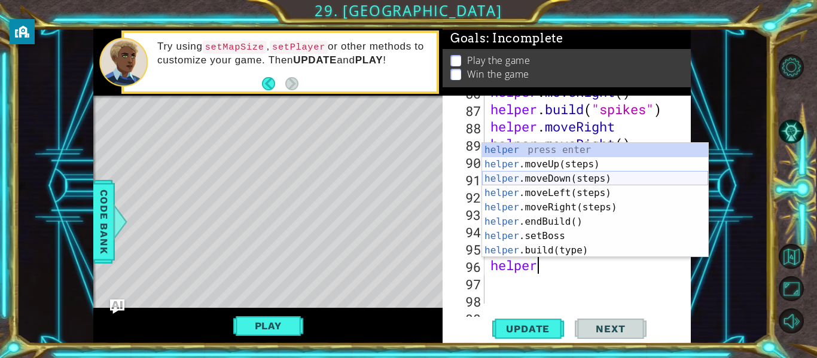
click at [561, 176] on div "helper press enter helper .moveUp(steps) press enter helper .moveDown(steps) pr…" at bounding box center [595, 215] width 226 height 144
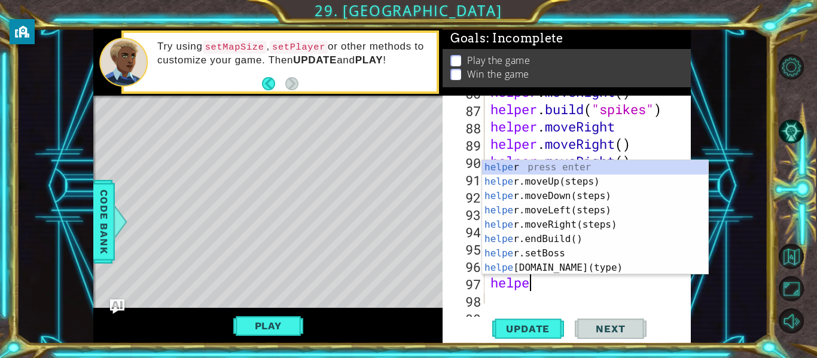
type textarea "helper"
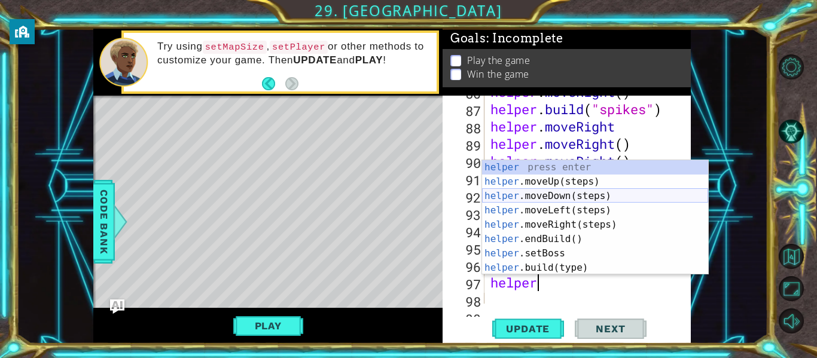
click at [560, 196] on div "helper press enter helper .moveUp(steps) press enter helper .moveDown(steps) pr…" at bounding box center [595, 232] width 226 height 144
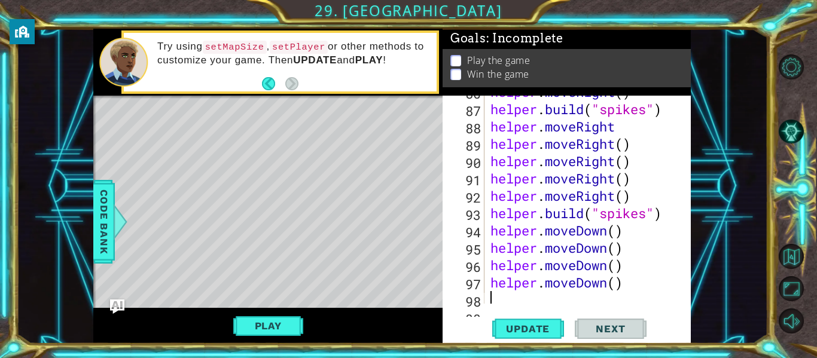
scroll to position [0, 0]
click at [520, 323] on span "Update" at bounding box center [528, 329] width 68 height 12
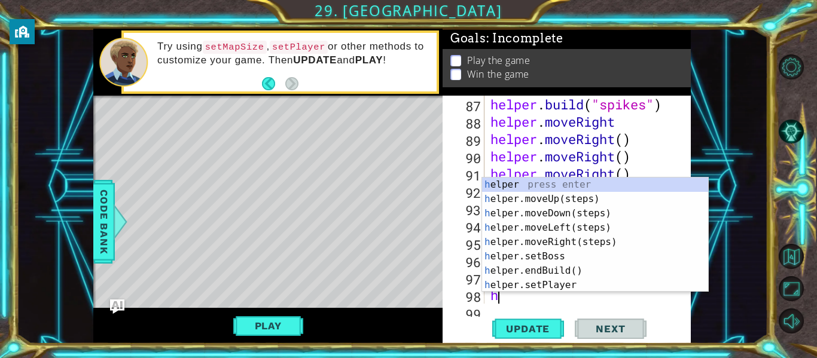
scroll to position [1665, 0]
type textarea "helper"
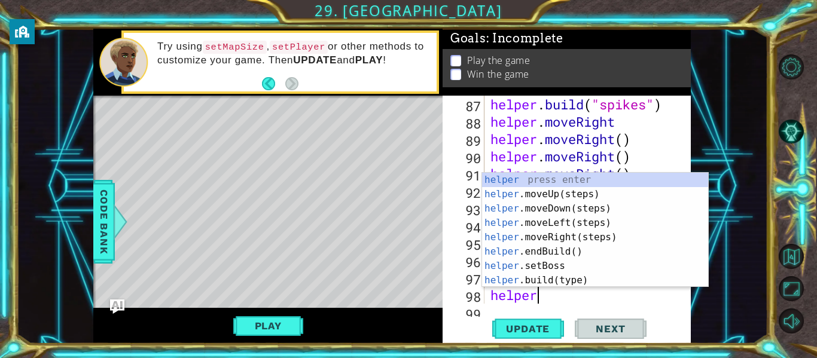
scroll to position [0, 2]
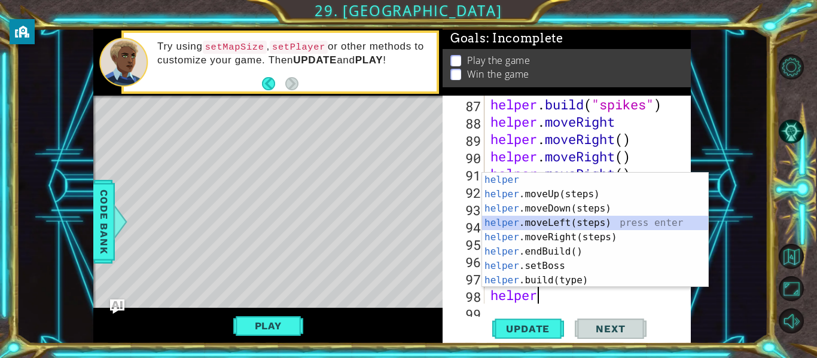
click at [552, 221] on div "helper press enter helper .moveUp(steps) press enter helper .moveDown(steps) pr…" at bounding box center [595, 245] width 226 height 144
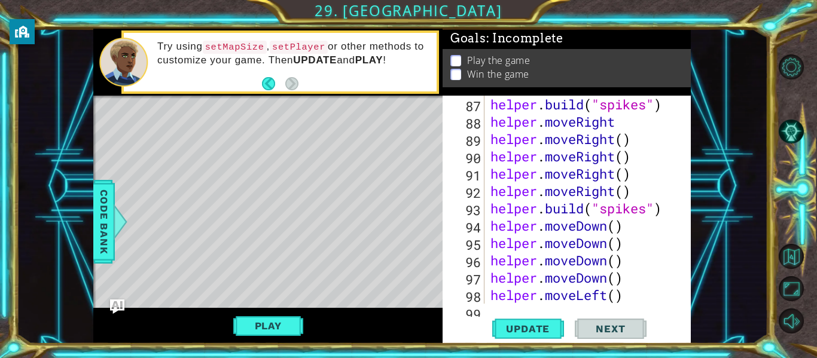
scroll to position [0, 0]
click at [567, 307] on div "87 88 89 90 91 92 93 94 95 96 97 98 99 helper . build ( "spikes" ) helper . mov…" at bounding box center [566, 220] width 248 height 248
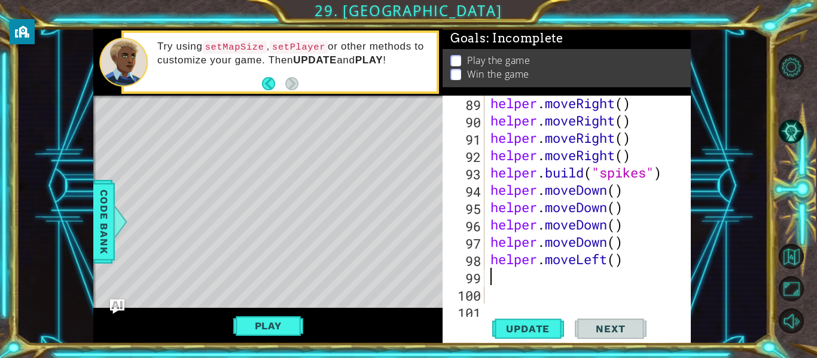
scroll to position [1700, 0]
click at [623, 263] on div "helper . moveRight ( ) helper . moveRight ( ) helper . moveRight ( ) helper . m…" at bounding box center [591, 215] width 206 height 243
type textarea "helper.moveLeft()"
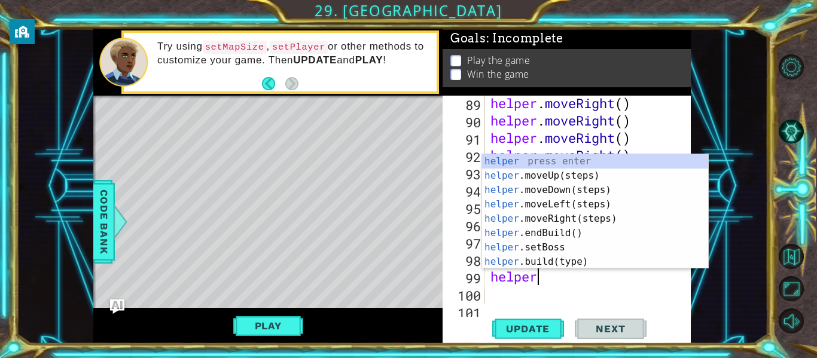
scroll to position [0, 2]
click at [568, 259] on div "helper press enter helper .moveUp(steps) press enter helper .moveDown(steps) pr…" at bounding box center [595, 226] width 226 height 144
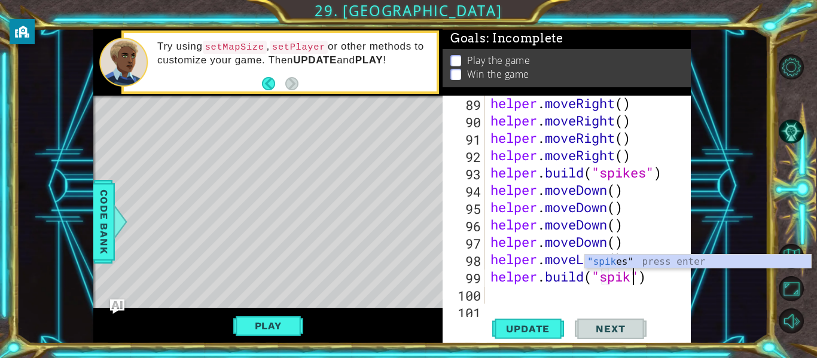
scroll to position [0, 7]
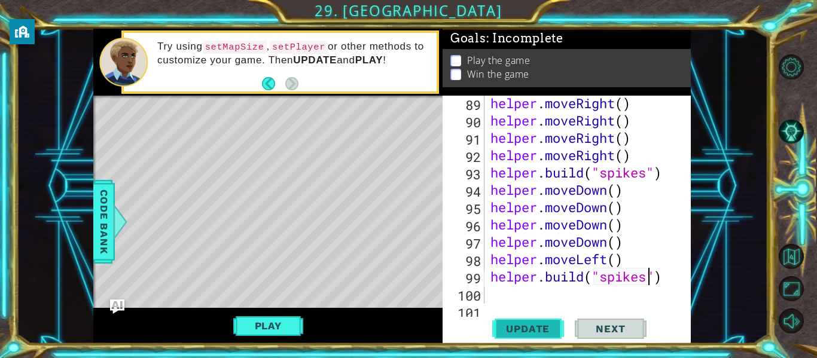
type textarea "[DOMAIN_NAME]("spikes")"
click at [545, 329] on span "Update" at bounding box center [528, 329] width 68 height 12
click at [657, 279] on div "helper . moveRight ( ) helper . moveRight ( ) helper . moveRight ( ) helper . m…" at bounding box center [591, 215] width 206 height 243
click at [662, 280] on div "helper . moveRight ( ) helper . moveRight ( ) helper . moveRight ( ) helper . m…" at bounding box center [591, 215] width 206 height 243
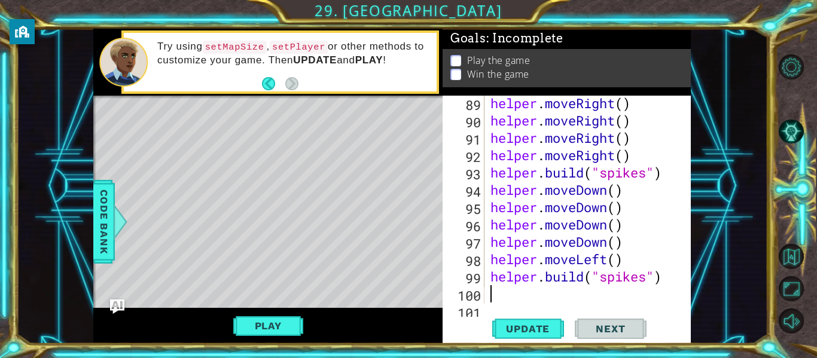
type textarea "helper"
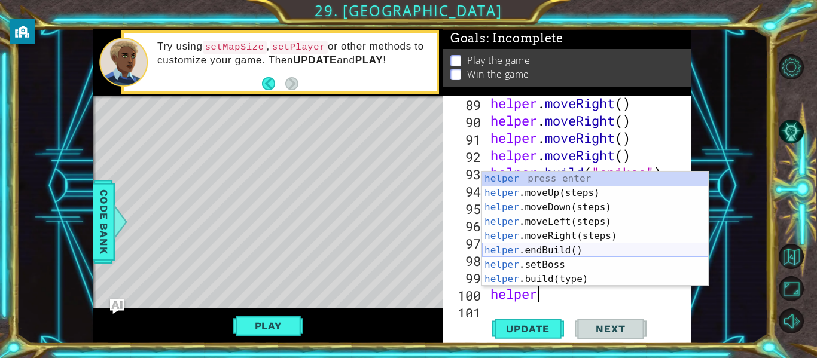
scroll to position [0, 2]
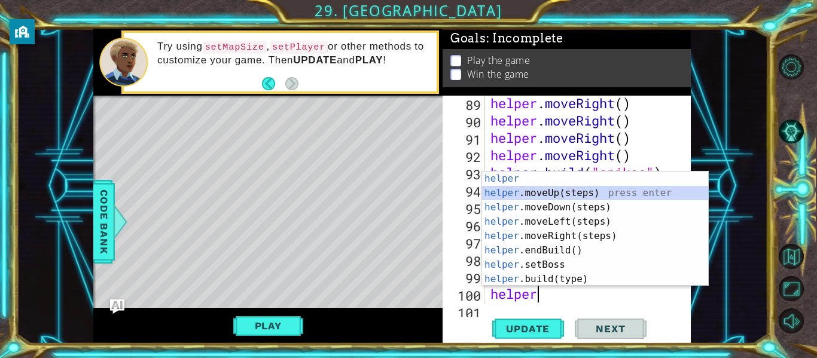
click at [558, 196] on div "helper press enter helper .moveUp(steps) press enter helper .moveDown(steps) pr…" at bounding box center [595, 244] width 226 height 144
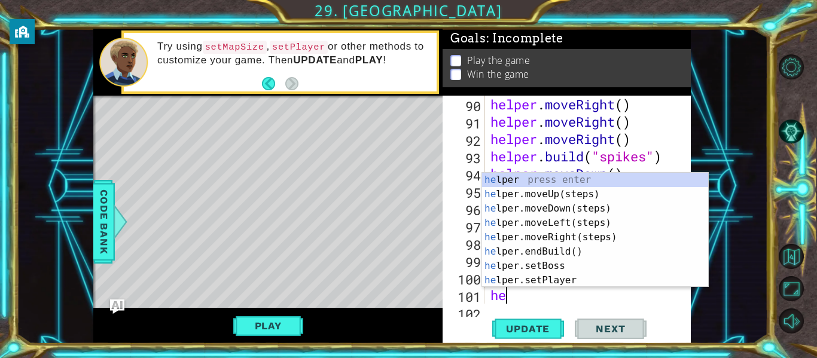
scroll to position [1717, 0]
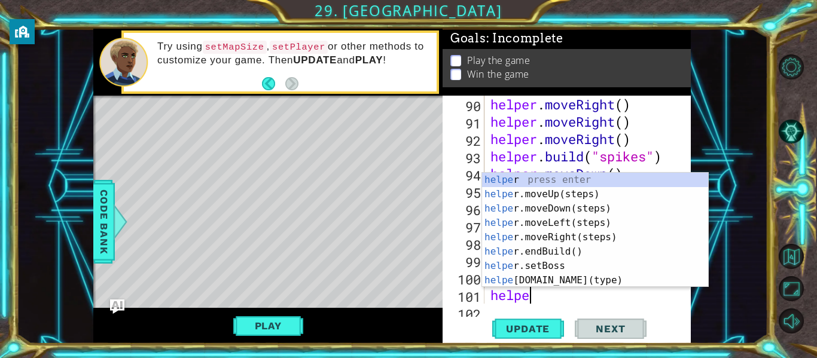
type textarea "helper"
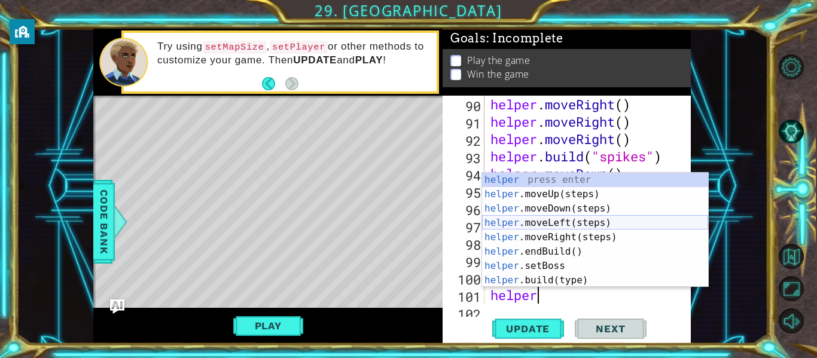
click at [560, 222] on div "helper press enter helper .moveUp(steps) press enter helper .moveDown(steps) pr…" at bounding box center [595, 245] width 226 height 144
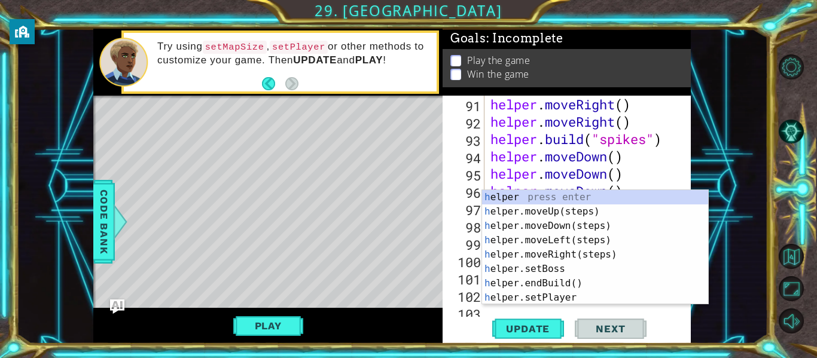
scroll to position [1734, 0]
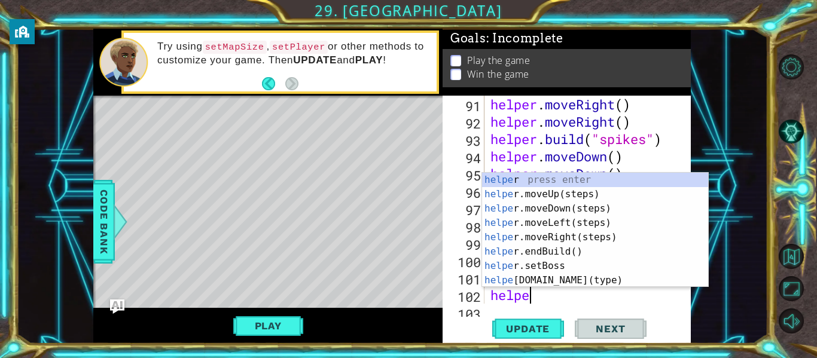
type textarea "helper"
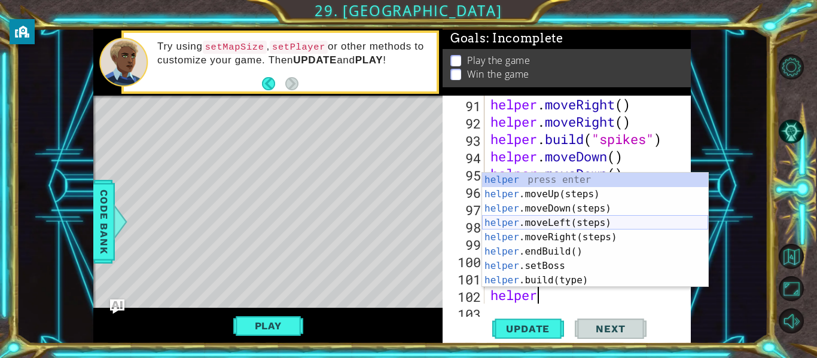
click at [548, 222] on div "helper press enter helper .moveUp(steps) press enter helper .moveDown(steps) pr…" at bounding box center [595, 245] width 226 height 144
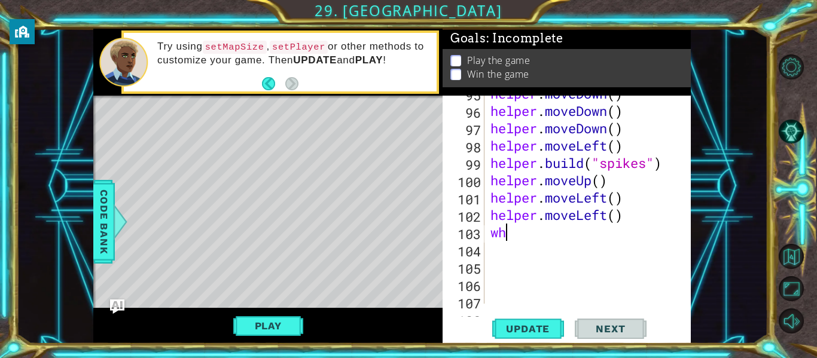
scroll to position [0, 0]
type textarea "w"
type textarea "helper.moveLeft()"
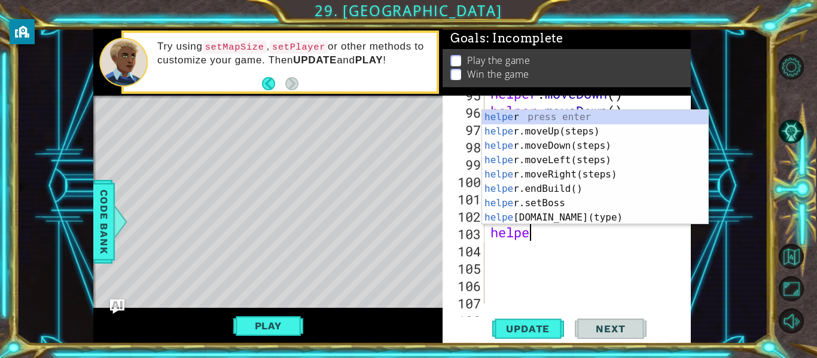
scroll to position [0, 2]
click at [555, 217] on div "helper press enter helper .moveUp(steps) press enter helper .moveDown(steps) pr…" at bounding box center [595, 182] width 226 height 144
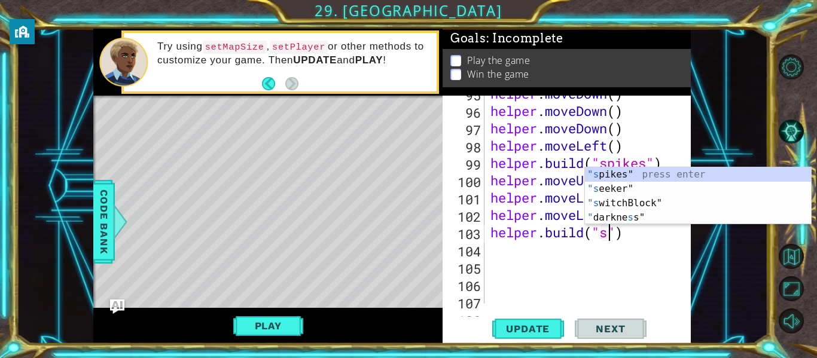
scroll to position [0, 5]
click at [613, 199] on div ""s pikes" press enter "s eeker" press enter "s witchBlock" press enter " [PERSO…" at bounding box center [698, 210] width 226 height 86
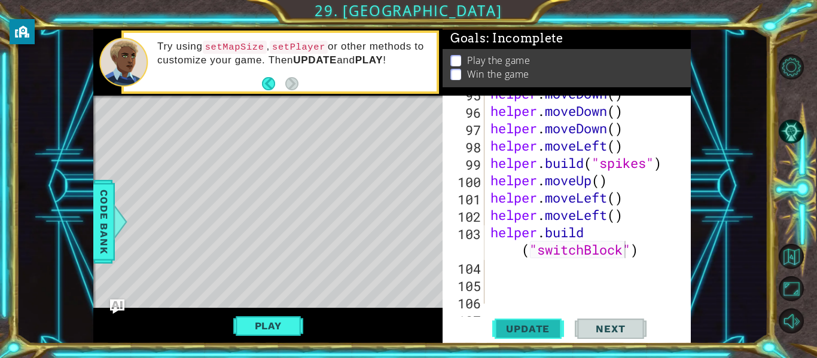
click at [532, 323] on span "Update" at bounding box center [528, 329] width 68 height 12
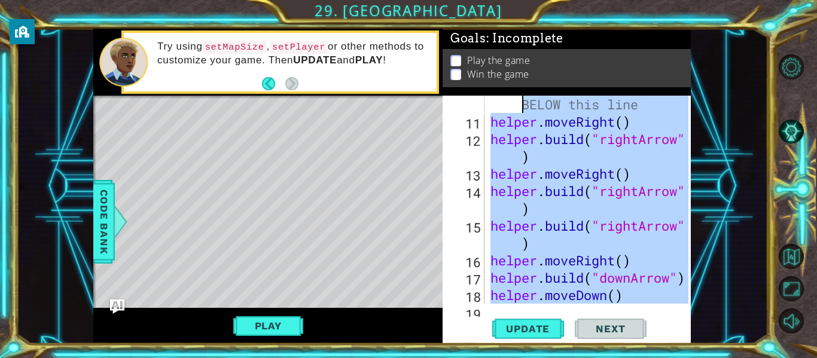
scroll to position [0, 0]
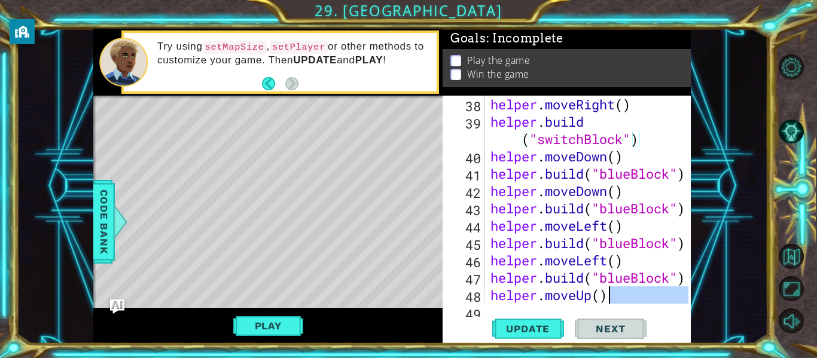
drag, startPoint x: 648, startPoint y: 273, endPoint x: 680, endPoint y: 350, distance: 83.4
click at [680, 350] on div "1 ההההההההההההההההההההההההההההההההההההההההההההההההההההההההההההההההההההההההההההה…" at bounding box center [408, 179] width 817 height 358
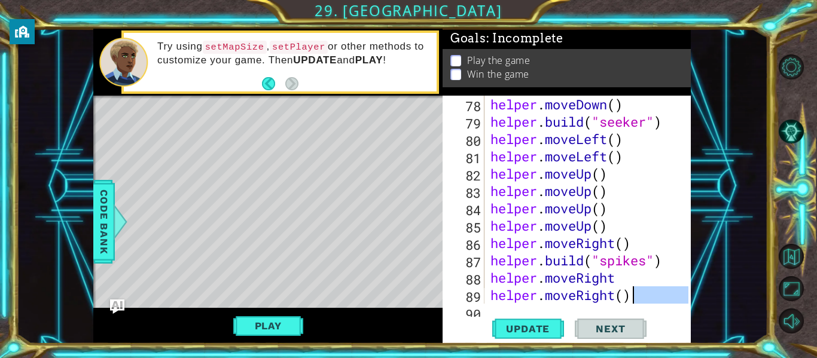
scroll to position [1509, 0]
click at [627, 207] on div "helper . moveDown ( ) helper . build ( "seeker" ) helper . moveLeft ( ) helper …" at bounding box center [591, 217] width 206 height 243
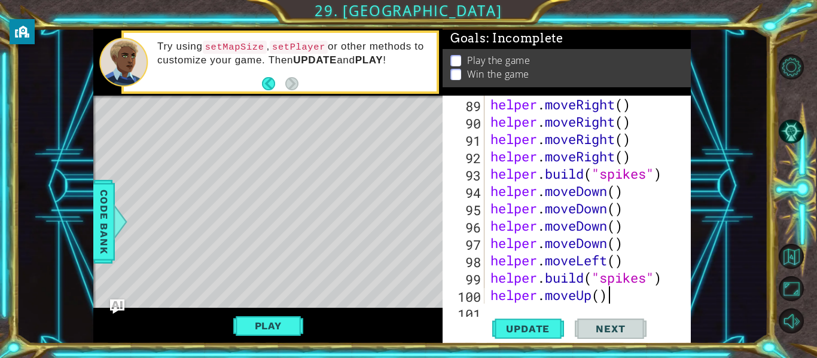
type textarea "[DOMAIN_NAME]("switchBlock")"
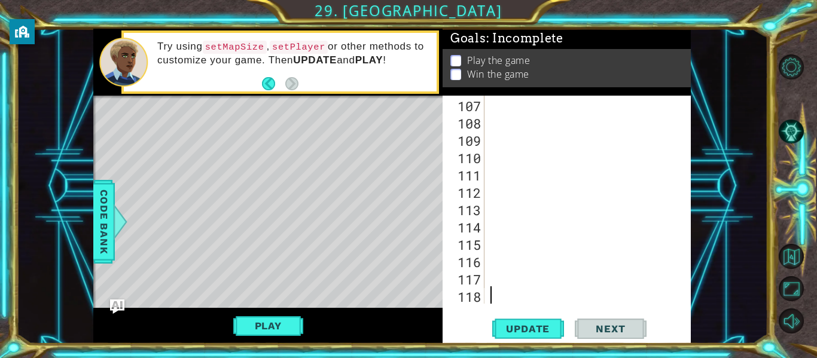
scroll to position [2029, 0]
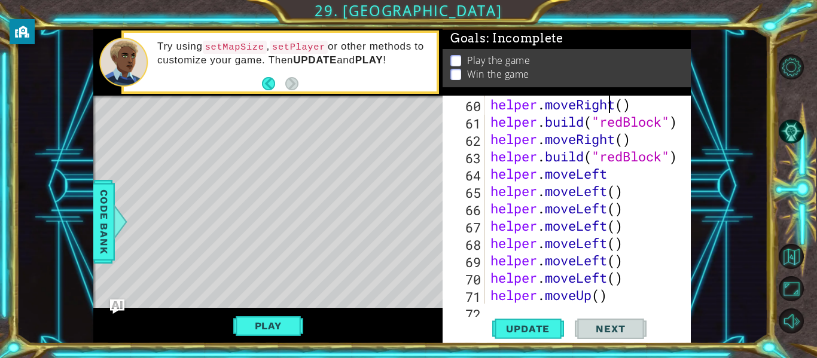
type textarea "helper.moveRight()"
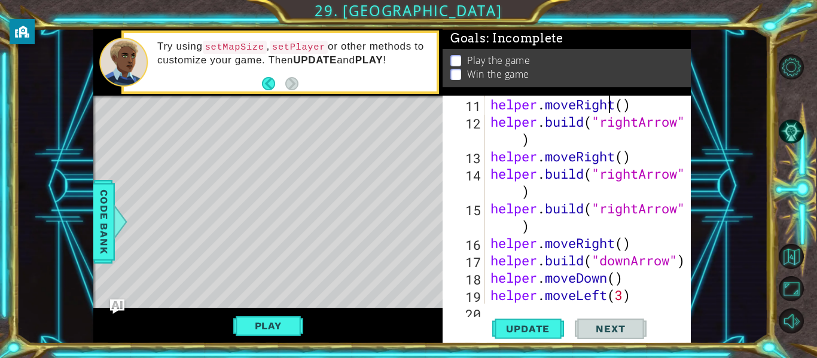
type textarea "# Build your Helper items BELOW this line"
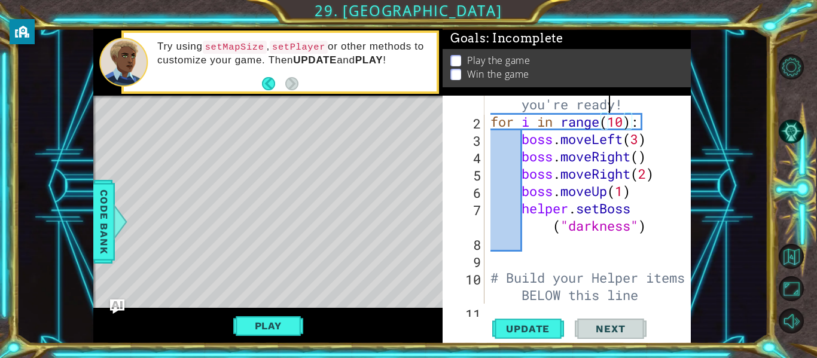
scroll to position [35, 0]
click at [637, 159] on div "# Don't touch the boss code until [PERSON_NAME] says you're ready! for i in ran…" at bounding box center [591, 199] width 206 height 277
click at [667, 205] on div "# Don't touch the boss code until [PERSON_NAME] says you're ready! for i in ran…" at bounding box center [591, 199] width 206 height 277
type textarea "helper.setBoss("darkness")"
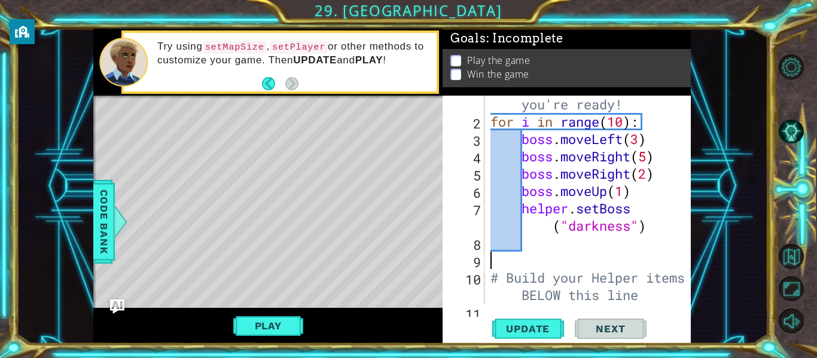
scroll to position [0, 0]
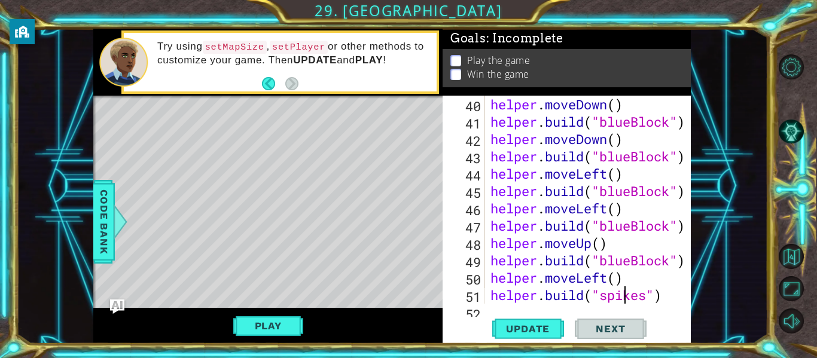
type textarea "helper.moveDown()"
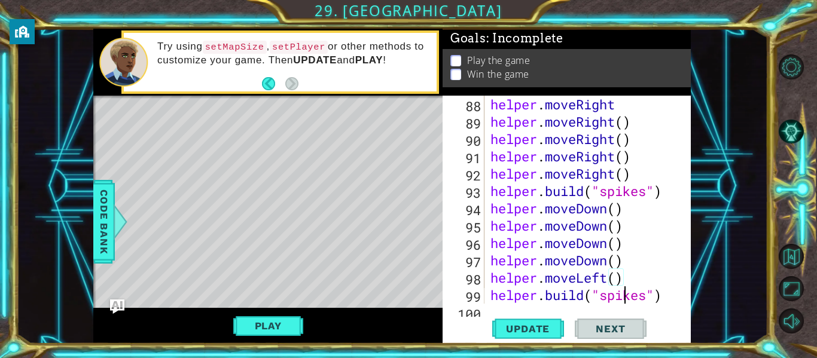
type textarea "[DOMAIN_NAME]("switchBlock")"
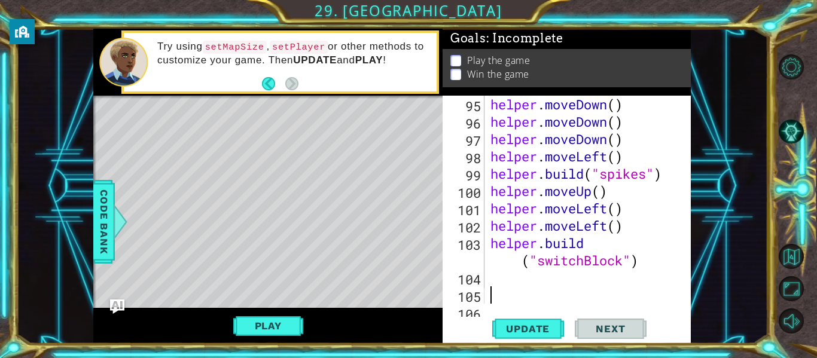
scroll to position [1803, 0]
type textarea "[DOMAIN_NAME]("switchBlock")"
click at [549, 330] on span "Update" at bounding box center [528, 329] width 68 height 12
click at [298, 328] on button "Play" at bounding box center [268, 326] width 70 height 23
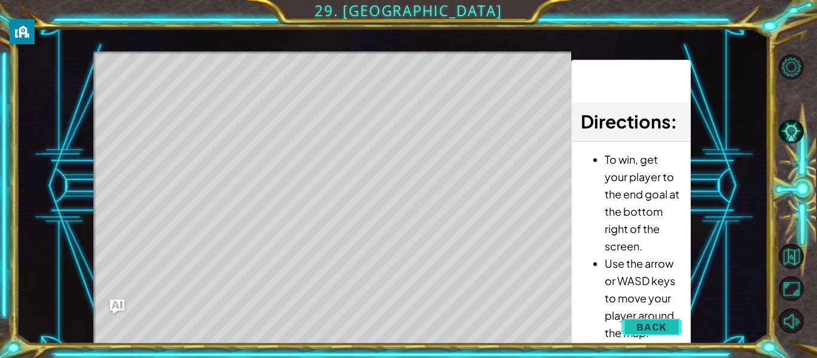
click at [642, 329] on span "Back" at bounding box center [651, 327] width 30 height 12
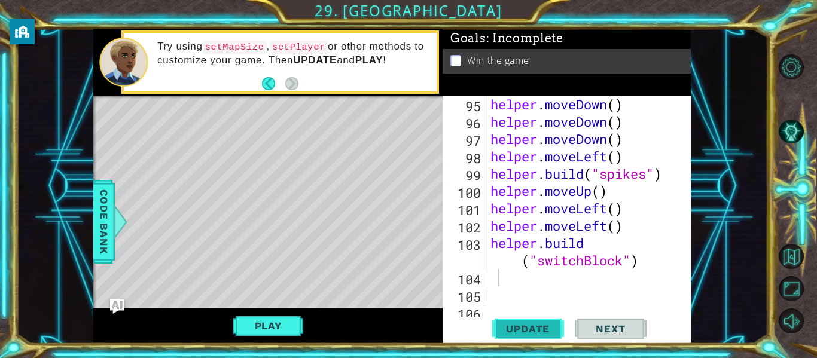
click at [532, 327] on span "Update" at bounding box center [528, 329] width 68 height 12
click at [533, 329] on span "Update" at bounding box center [528, 329] width 68 height 12
click at [531, 334] on span "Update" at bounding box center [528, 329] width 68 height 12
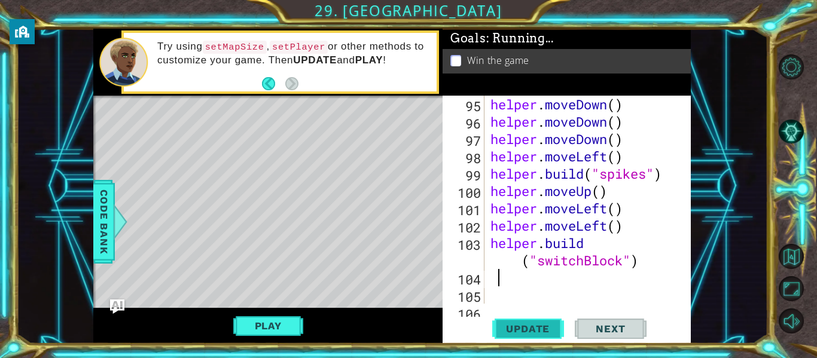
click at [531, 334] on span "Update" at bounding box center [528, 329] width 68 height 12
click at [526, 328] on span "Update" at bounding box center [528, 329] width 68 height 12
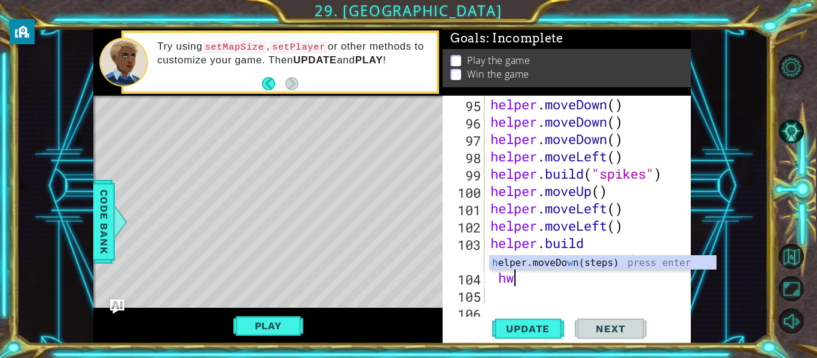
scroll to position [0, 0]
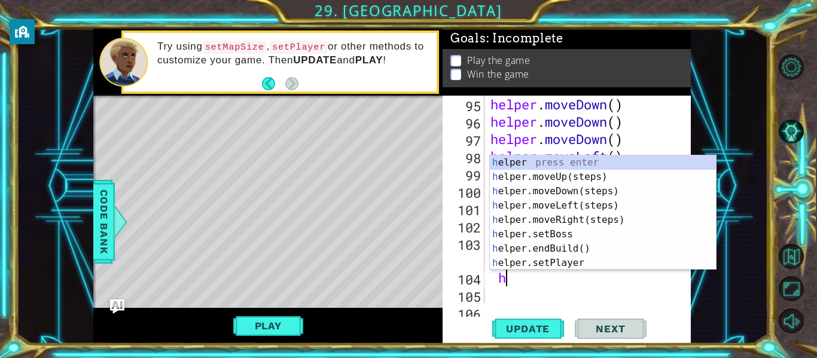
type textarea "he"
click at [537, 175] on div "he lper press enter he lper.moveUp(steps) press enter he lper.moveDown(steps) p…" at bounding box center [603, 227] width 226 height 144
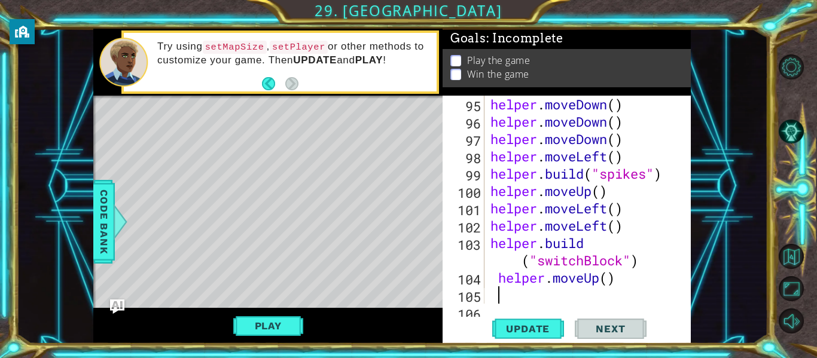
click at [608, 279] on div "helper . moveDown ( ) helper . moveDown ( ) helper . moveDown ( ) helper . move…" at bounding box center [591, 217] width 206 height 243
click at [523, 331] on span "Update" at bounding box center [528, 329] width 68 height 12
click at [551, 324] on span "Update" at bounding box center [528, 329] width 68 height 12
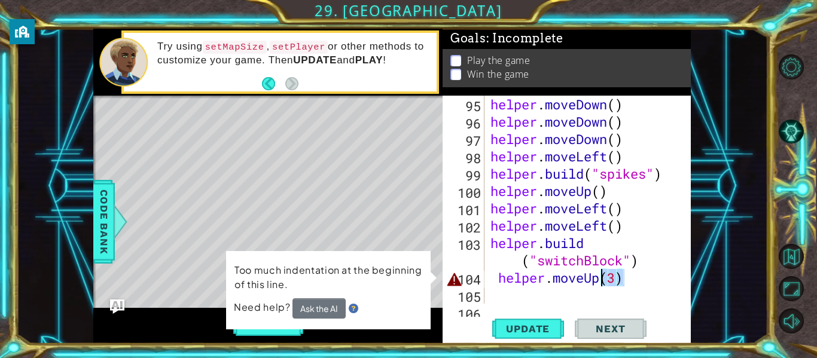
drag, startPoint x: 631, startPoint y: 282, endPoint x: 602, endPoint y: 282, distance: 29.9
click at [602, 282] on div "helper . moveDown ( ) helper . moveDown ( ) helper . moveDown ( ) helper . move…" at bounding box center [591, 217] width 206 height 243
type textarea "helper.moveUp"
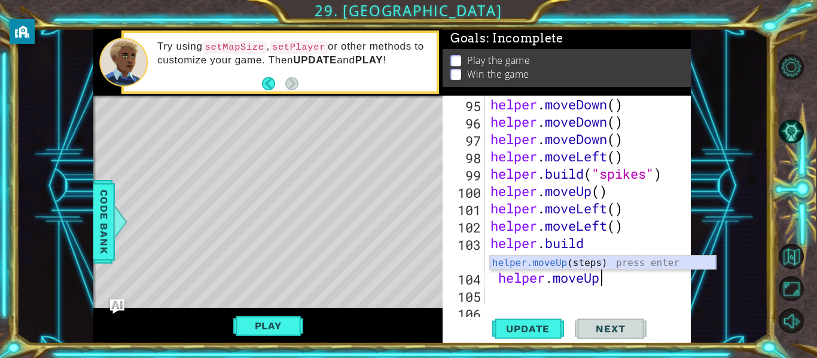
click at [591, 262] on div "helper.moveUp (steps) press enter" at bounding box center [603, 277] width 226 height 43
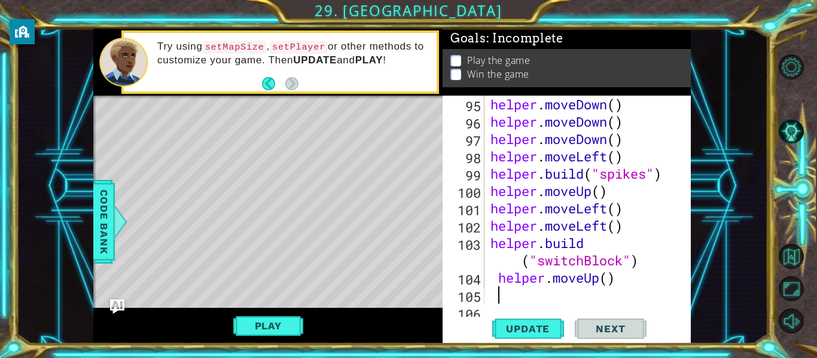
click at [610, 279] on div "helper . moveDown ( ) helper . moveDown ( ) helper . moveDown ( ) helper . move…" at bounding box center [591, 217] width 206 height 243
click at [518, 329] on span "Update" at bounding box center [528, 329] width 68 height 12
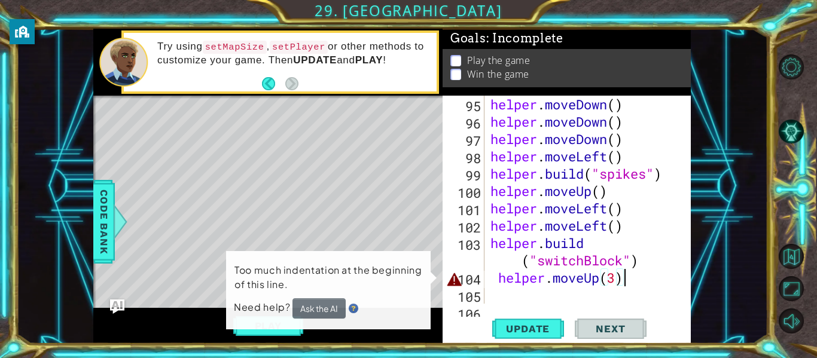
click at [632, 285] on div "helper . moveDown ( ) helper . moveDown ( ) helper . moveDown ( ) helper . move…" at bounding box center [591, 217] width 206 height 243
click at [502, 278] on div "helper . moveDown ( ) helper . moveDown ( ) helper . moveDown ( ) helper . move…" at bounding box center [591, 217] width 206 height 243
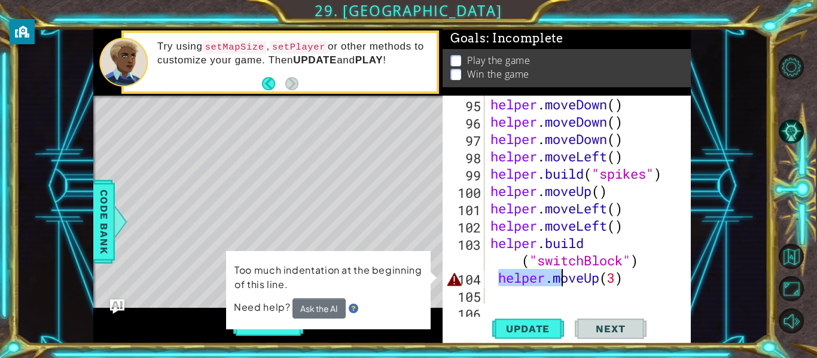
drag, startPoint x: 494, startPoint y: 278, endPoint x: 560, endPoint y: 274, distance: 65.3
click at [560, 274] on div "helper . moveDown ( ) helper . moveDown ( ) helper . moveDown ( ) helper . move…" at bounding box center [591, 217] width 206 height 243
click at [496, 273] on div "helper . moveDown ( ) helper . moveDown ( ) helper . moveDown ( ) helper . move…" at bounding box center [591, 217] width 206 height 243
click at [496, 274] on div "helper . moveDown ( ) helper . moveDown ( ) helper . moveDown ( ) helper . move…" at bounding box center [591, 217] width 206 height 243
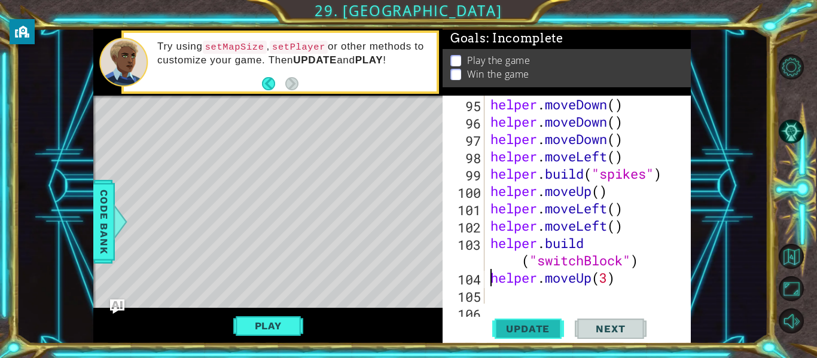
click at [515, 330] on span "Update" at bounding box center [528, 329] width 68 height 12
click at [609, 280] on div "helper . moveDown ( ) helper . moveDown ( ) helper . moveDown ( ) helper . move…" at bounding box center [591, 217] width 206 height 243
type textarea "helper.moveUp(4)"
click at [531, 330] on span "Update" at bounding box center [528, 329] width 68 height 12
click at [618, 285] on div "helper . moveDown ( ) helper . moveDown ( ) helper . moveDown ( ) helper . move…" at bounding box center [591, 217] width 206 height 243
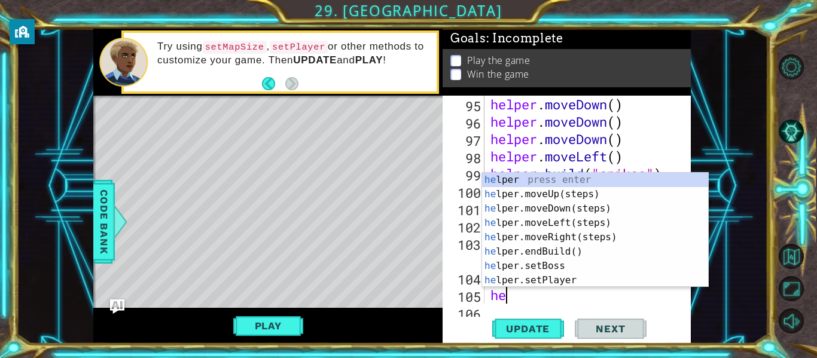
scroll to position [0, 1]
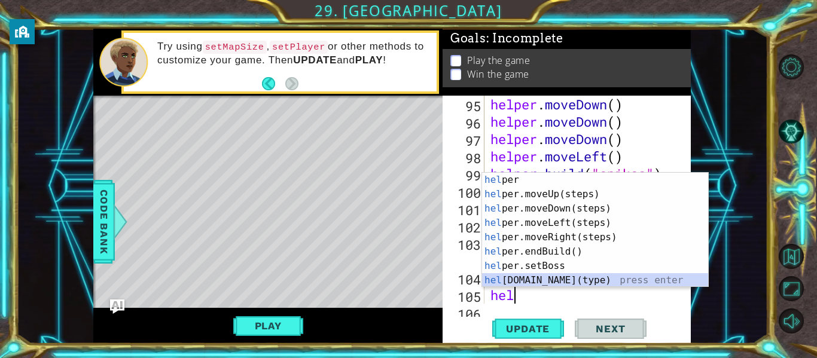
click at [617, 279] on div "hel per press enter hel per.moveUp(steps) press enter hel per.moveDown(steps) p…" at bounding box center [595, 245] width 226 height 144
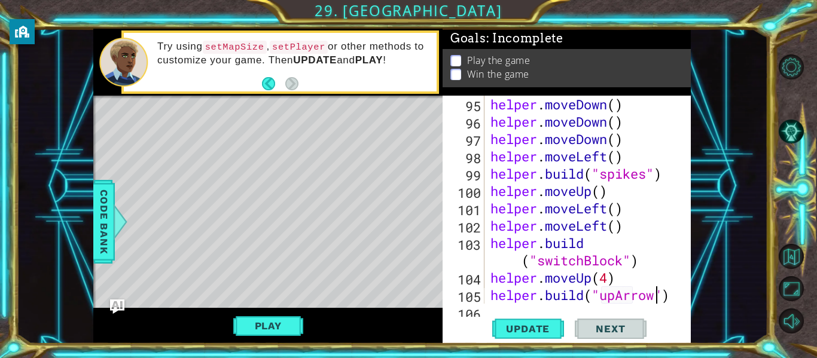
scroll to position [0, 8]
type textarea "[DOMAIN_NAME]("upArrow")"
click at [546, 327] on span "Update" at bounding box center [528, 329] width 68 height 12
click at [676, 304] on div "[DOMAIN_NAME]("upArrow") 95 96 97 98 99 100 101 102 103 104 105 106 helper . mo…" at bounding box center [566, 220] width 248 height 248
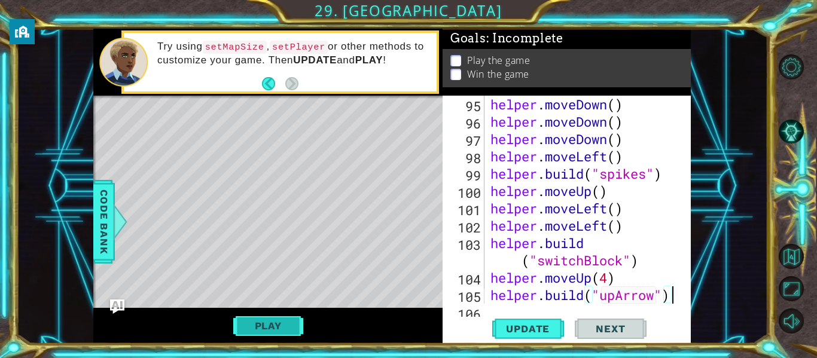
click at [303, 325] on button "Play" at bounding box center [268, 326] width 70 height 23
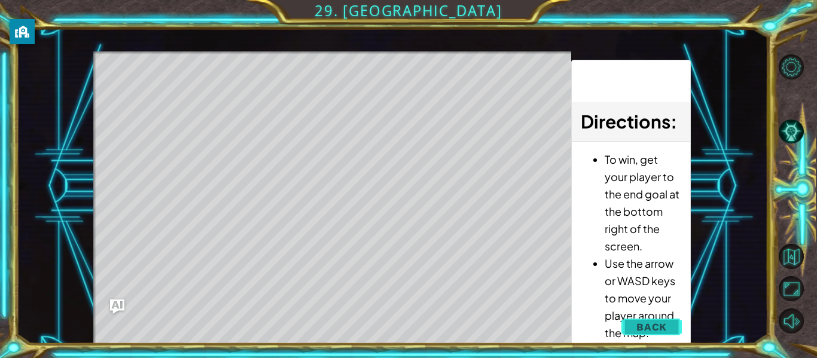
click at [664, 333] on button "Back" at bounding box center [651, 327] width 60 height 24
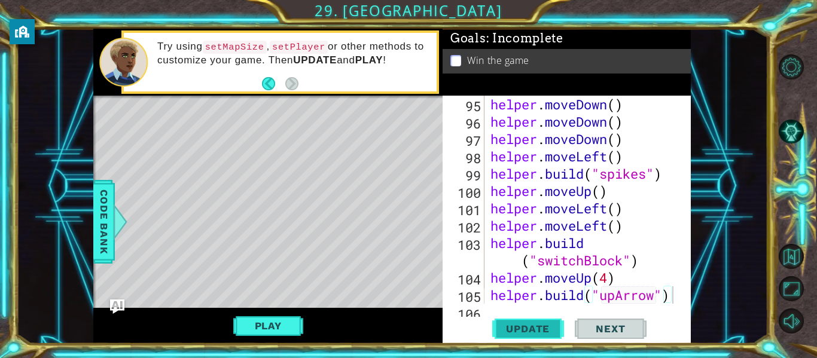
click at [539, 329] on span "Update" at bounding box center [528, 329] width 68 height 12
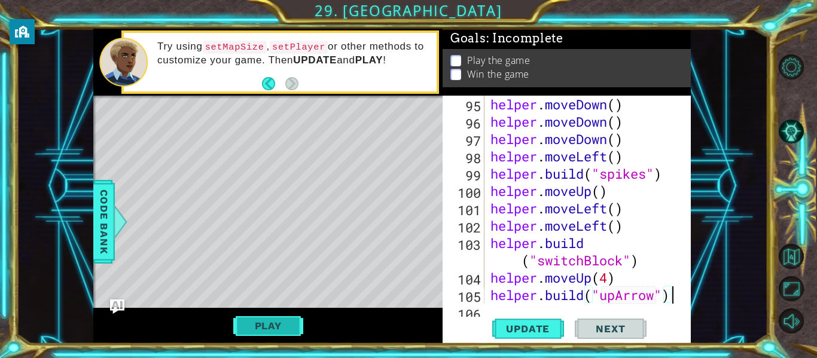
click at [293, 327] on button "Play" at bounding box center [268, 326] width 70 height 23
